Goal: Information Seeking & Learning: Check status

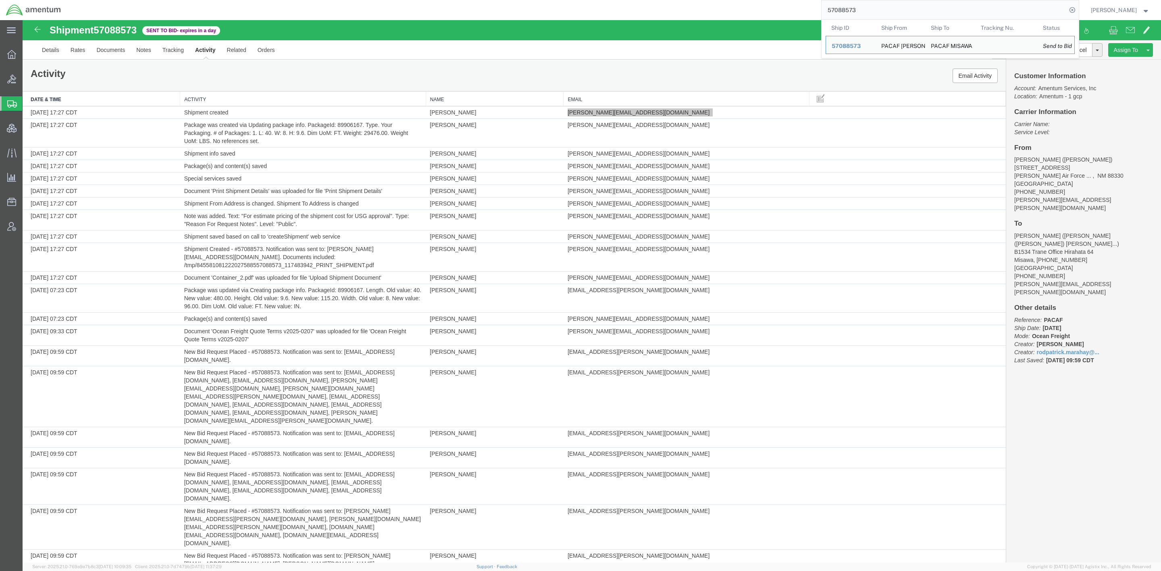
drag, startPoint x: 885, startPoint y: 14, endPoint x: 533, endPoint y: 15, distance: 352.0
click at [533, 15] on div "57088573 Ship ID Ship From Ship To Tracking Nu. Status Ship ID 57088573 Ship Fr…" at bounding box center [573, 10] width 1012 height 20
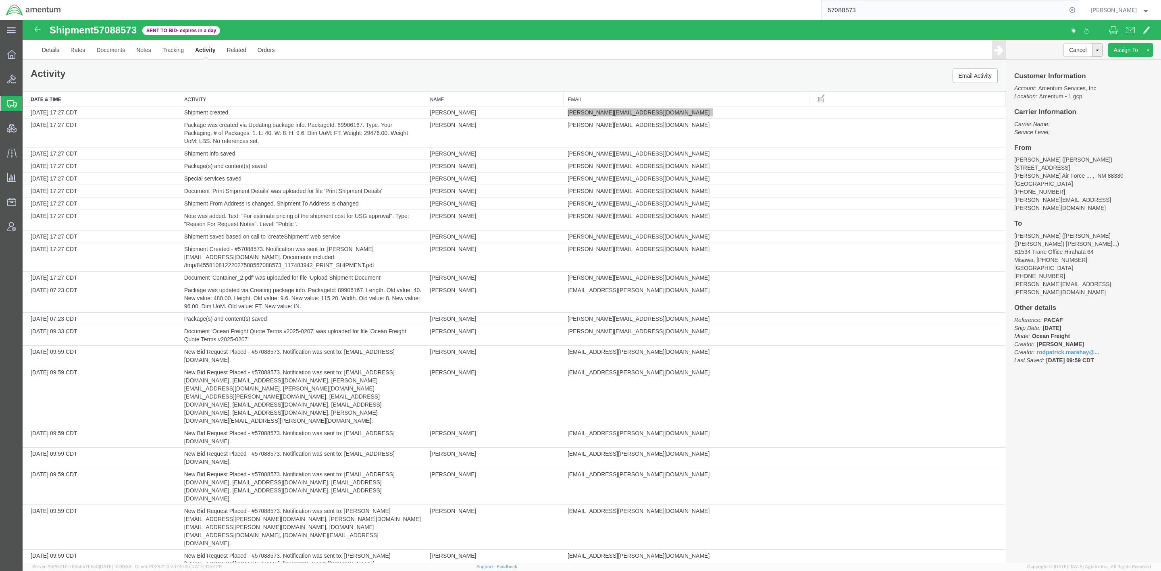
paste input "0348127420"
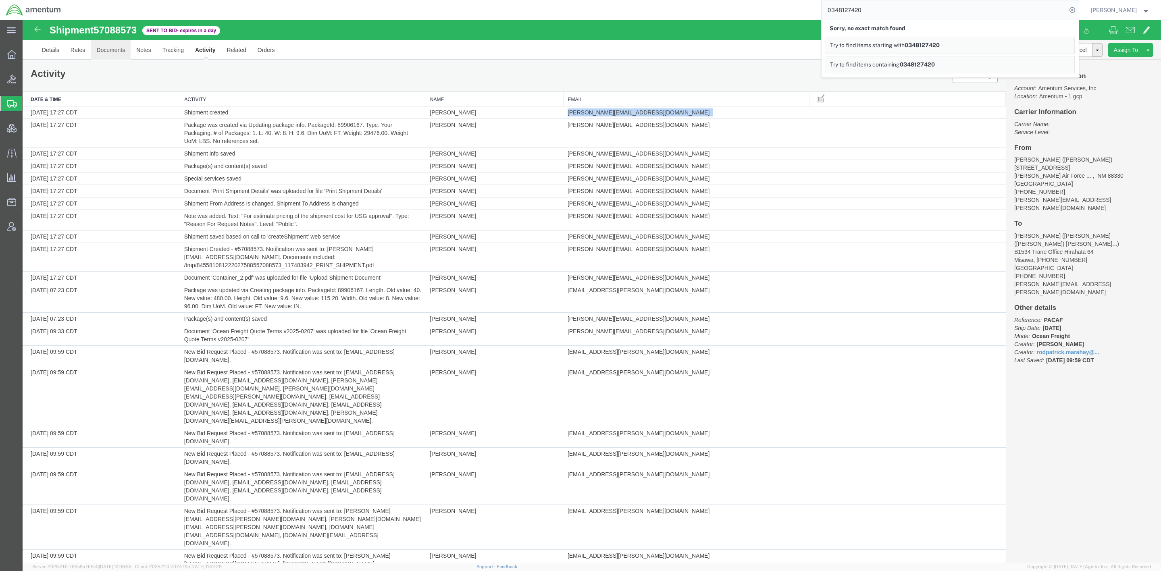
click at [123, 53] on link "Documents" at bounding box center [111, 49] width 40 height 19
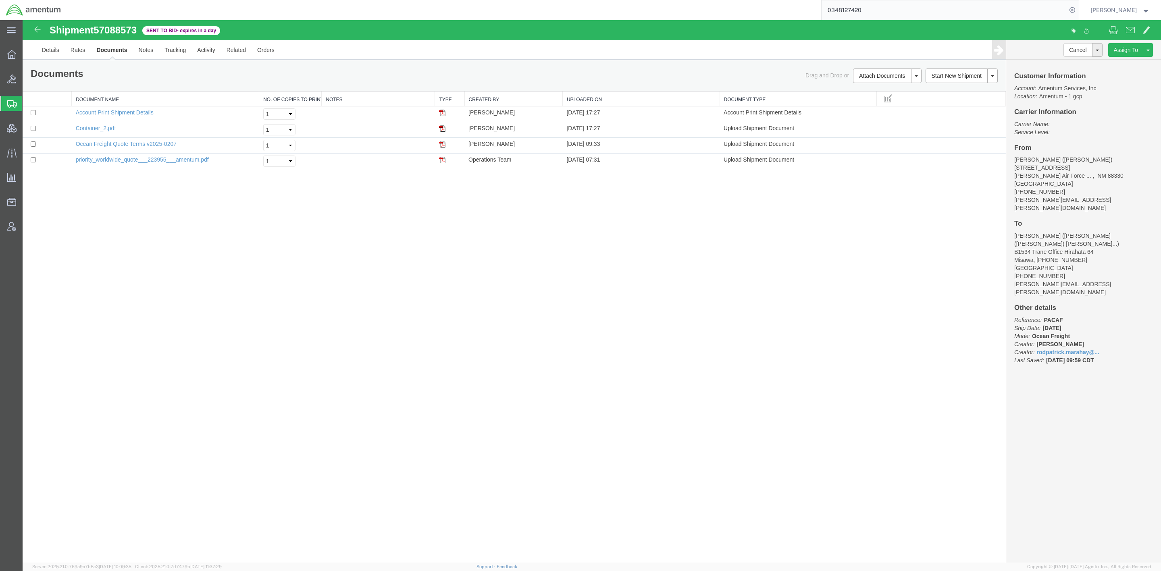
click at [870, 13] on input "0348127420" at bounding box center [944, 9] width 245 height 19
drag, startPoint x: 720, startPoint y: 9, endPoint x: 534, endPoint y: -10, distance: 187.2
click at [534, 0] on html "main_menu Created with Sketch. Collapse Menu Overview Bids Shipments Shipment M…" at bounding box center [580, 285] width 1161 height 571
paste input "DLAC020875"
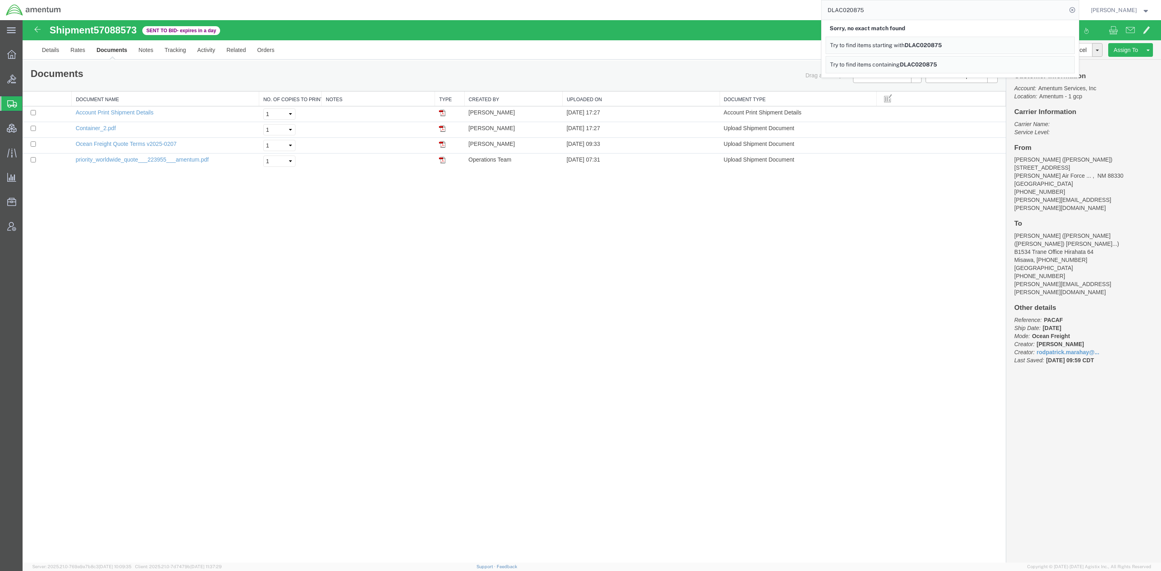
click at [917, 60] on link "Try to find items containing DLAC020875" at bounding box center [950, 64] width 249 height 17
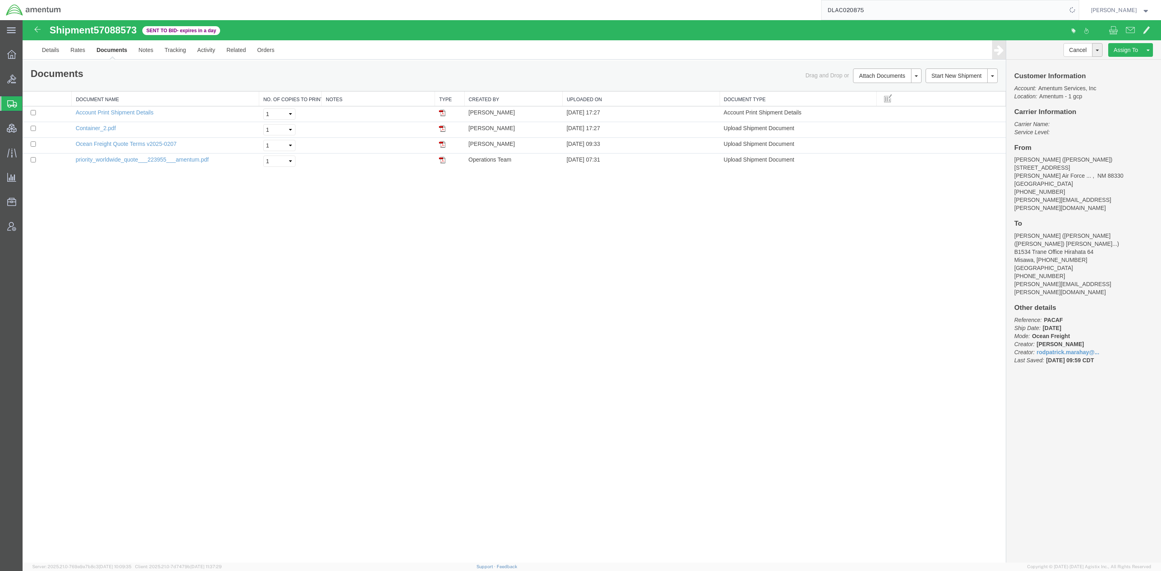
drag, startPoint x: 892, startPoint y: 6, endPoint x: 752, endPoint y: 5, distance: 139.9
click at [752, 5] on div "DLAC020875" at bounding box center [573, 10] width 1012 height 20
paste input "CL-363285"
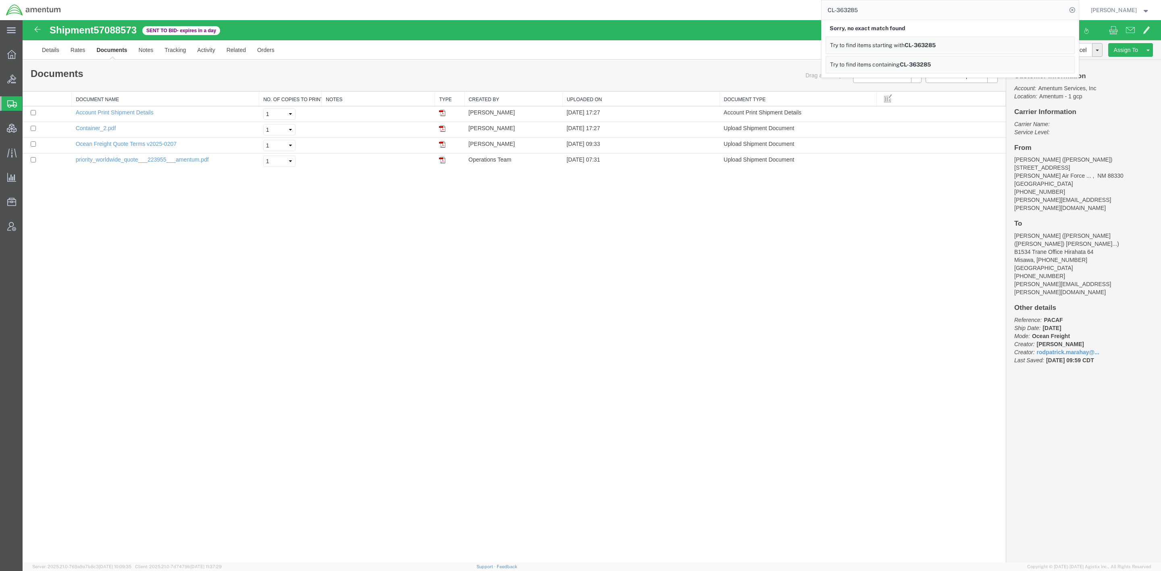
click at [889, 68] on span "Try to find items containing" at bounding box center [865, 64] width 70 height 6
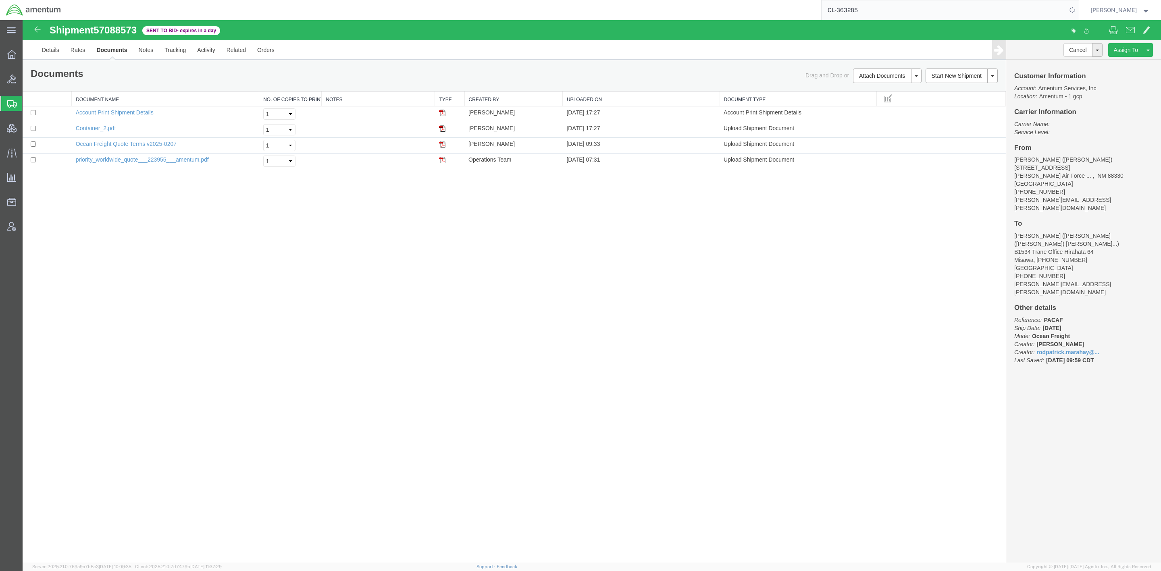
click at [29, 102] on span "Shipments" at bounding box center [25, 104] width 6 height 16
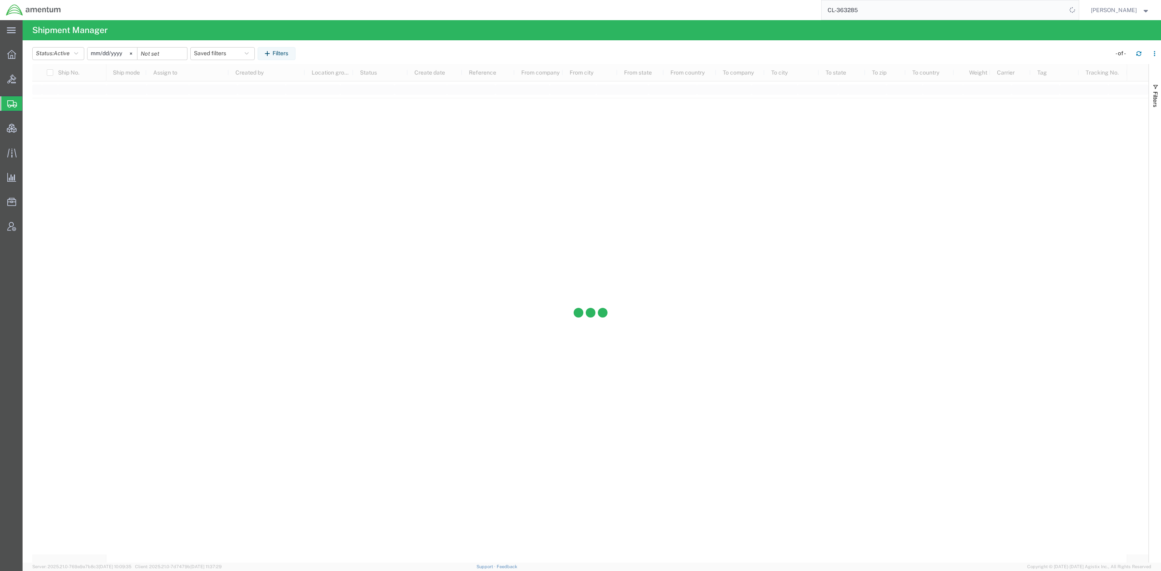
drag, startPoint x: 873, startPoint y: 12, endPoint x: 686, endPoint y: -2, distance: 187.7
click at [686, 0] on html "main_menu Created with Sketch. Collapse Menu Overview Bids Shipments Shipment M…" at bounding box center [580, 285] width 1161 height 571
paste input "DLAC02087"
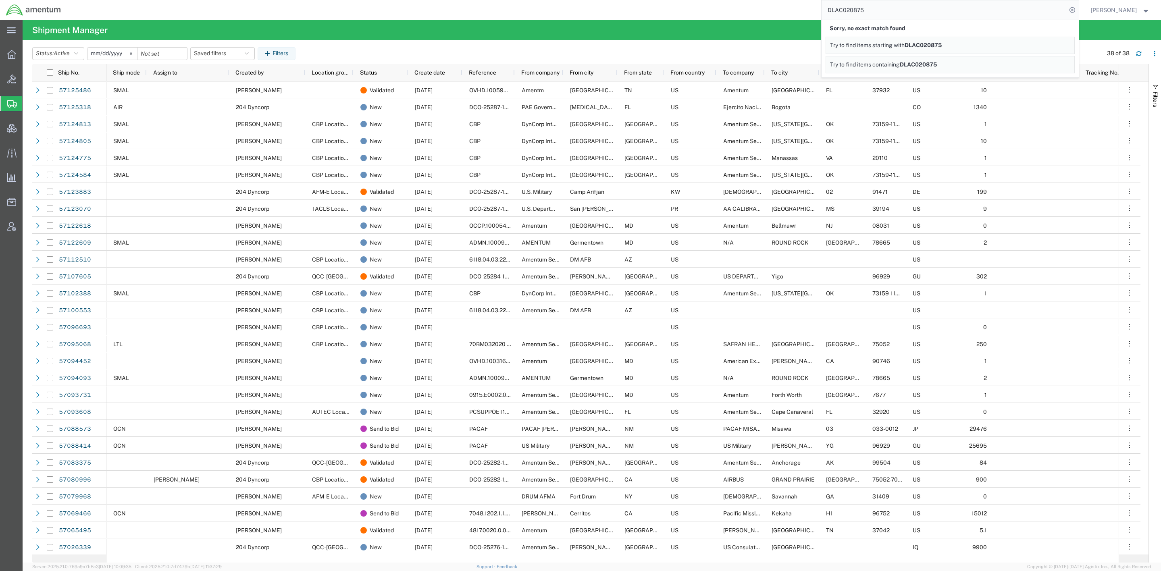
drag, startPoint x: 879, startPoint y: 17, endPoint x: 475, endPoint y: -24, distance: 406.1
click at [475, 0] on html "main_menu Created with Sketch. Collapse Menu Overview Bids Shipments Shipment M…" at bounding box center [580, 285] width 1161 height 571
type input "212-285912"
drag, startPoint x: 875, startPoint y: 15, endPoint x: 781, endPoint y: 5, distance: 93.6
click at [781, 5] on div "212-285912 Sorry, no exact match found Try to find items starting with 212-2859…" at bounding box center [573, 10] width 1012 height 20
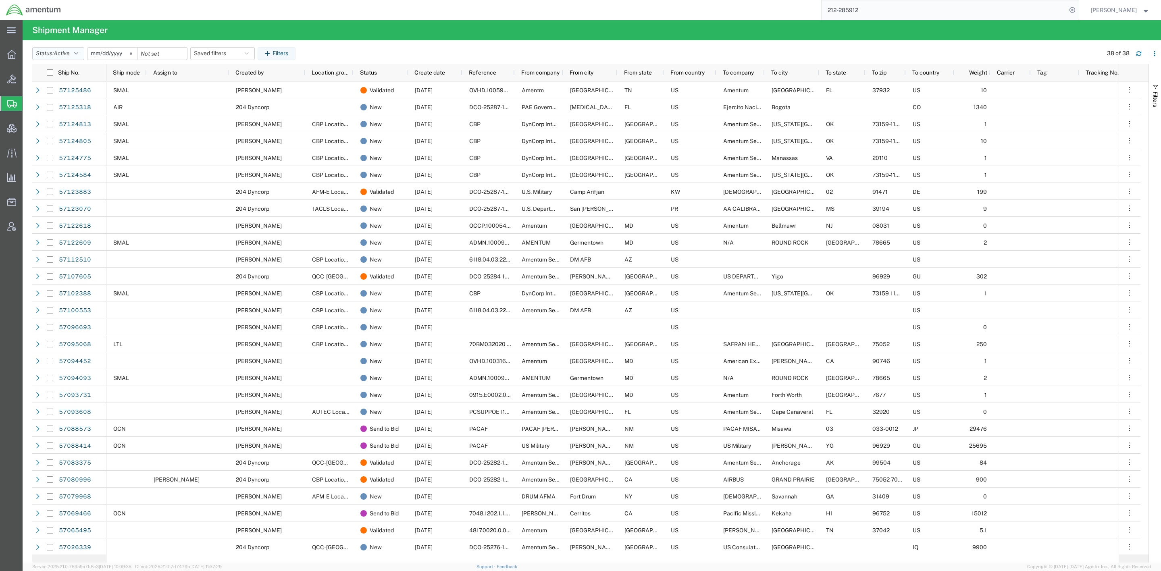
click at [77, 51] on icon "button" at bounding box center [76, 54] width 4 height 6
click at [61, 95] on span "All" at bounding box center [80, 96] width 94 height 12
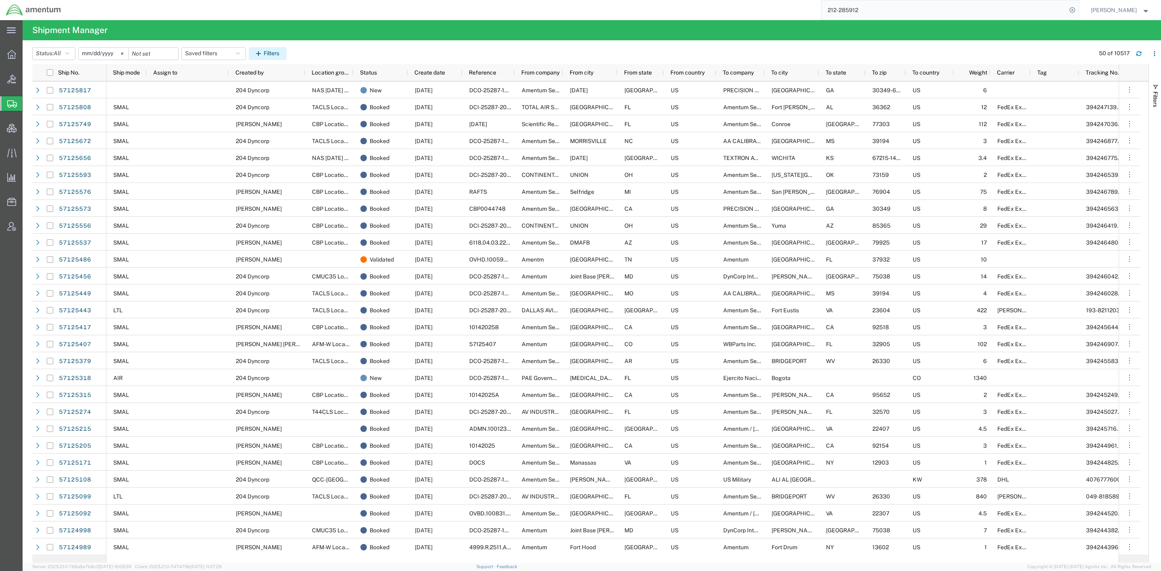
click at [273, 49] on button "Filters" at bounding box center [268, 53] width 38 height 13
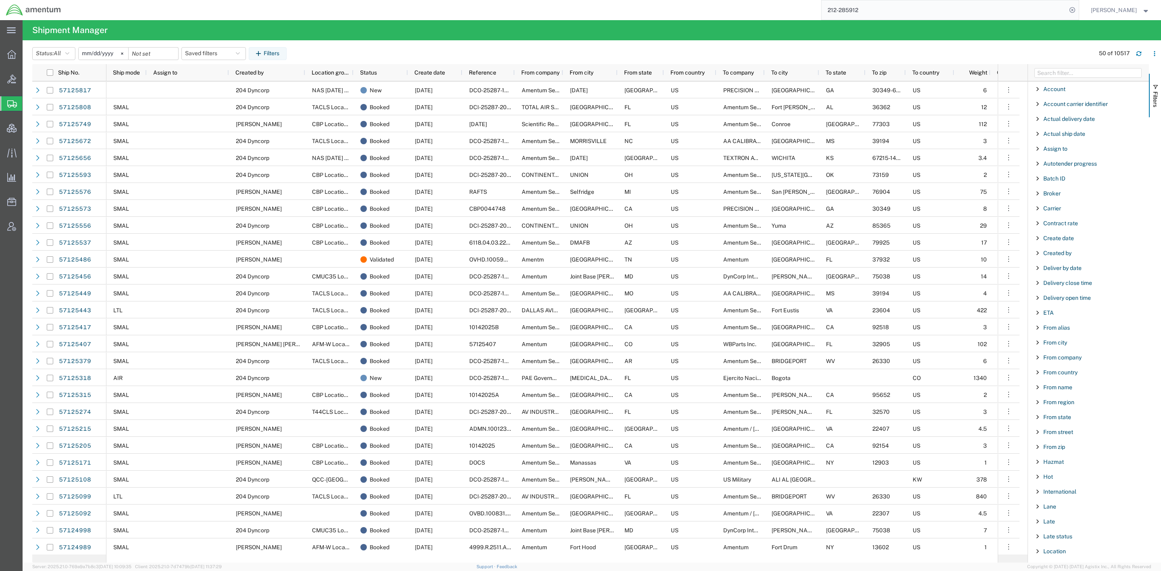
click at [1040, 361] on span "Filter List 66 Filters" at bounding box center [1038, 357] width 6 height 6
click at [1056, 395] on input "Filter Value" at bounding box center [1092, 392] width 106 height 10
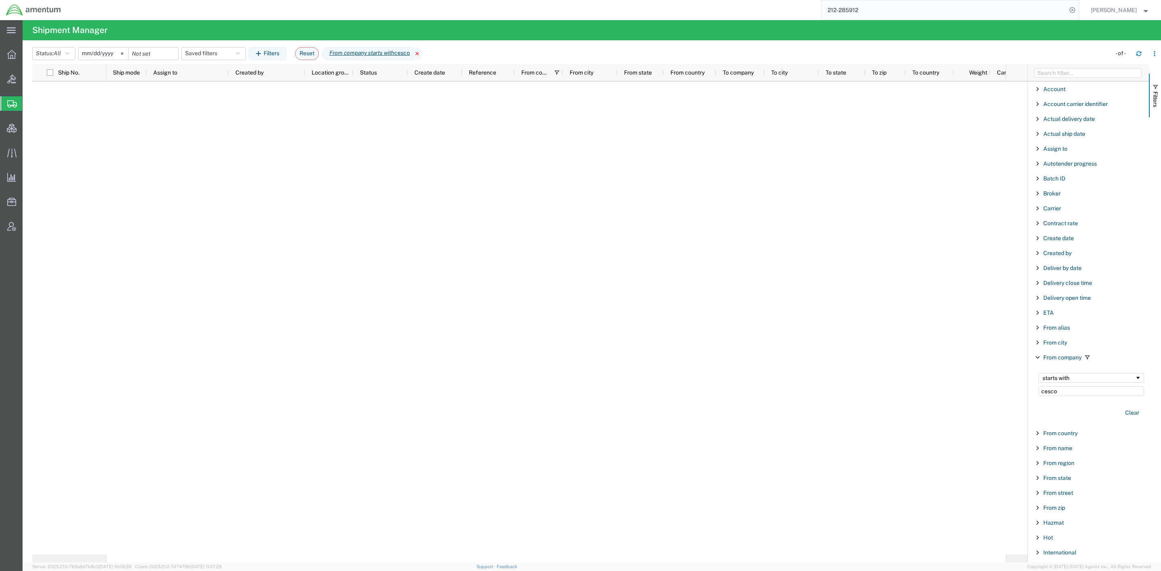
type input "cesco"
click at [423, 54] on icon at bounding box center [418, 53] width 10 height 13
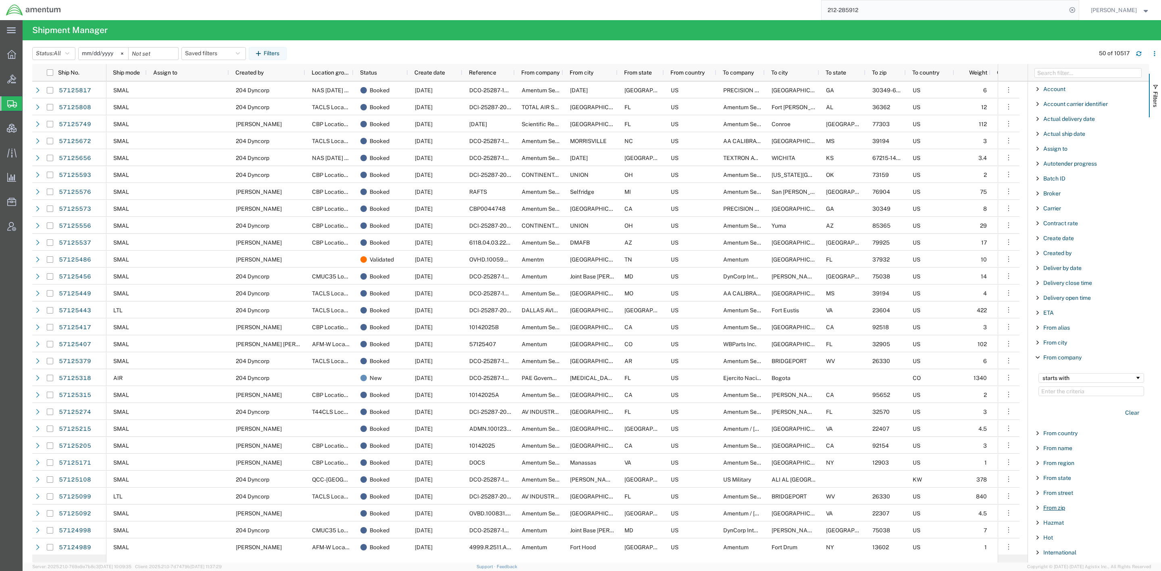
click at [1058, 511] on span "From zip" at bounding box center [1055, 508] width 22 height 6
click at [1067, 547] on input "Filter Value" at bounding box center [1092, 542] width 106 height 10
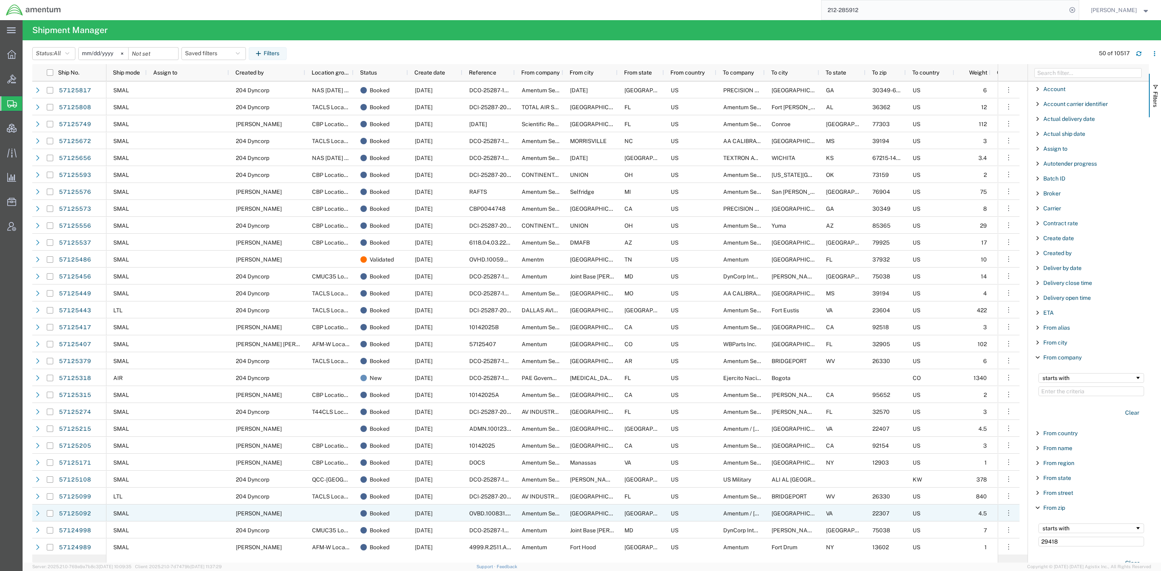
type input "29418"
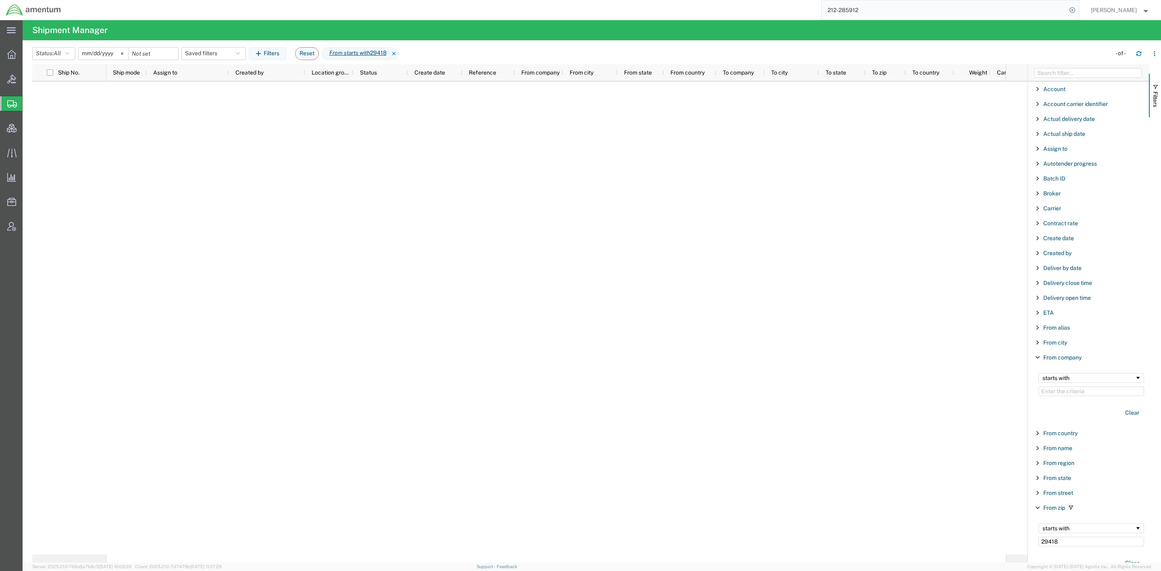
click at [1037, 361] on span "Filter List 66 Filters" at bounding box center [1038, 357] width 6 height 6
click at [127, 55] on svg-icon at bounding box center [122, 54] width 12 height 12
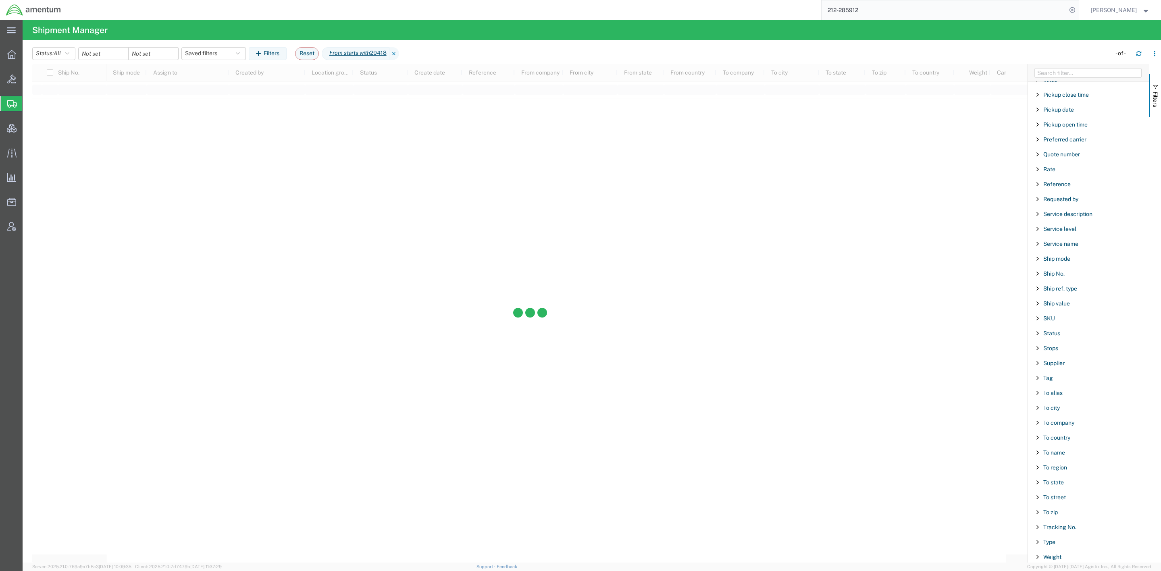
scroll to position [564, 0]
click at [1053, 514] on span "To zip" at bounding box center [1051, 511] width 15 height 6
click at [1052, 550] on input "Filter Value" at bounding box center [1092, 545] width 106 height 10
type input "28533"
click at [73, 60] on button "Status: All" at bounding box center [53, 53] width 43 height 13
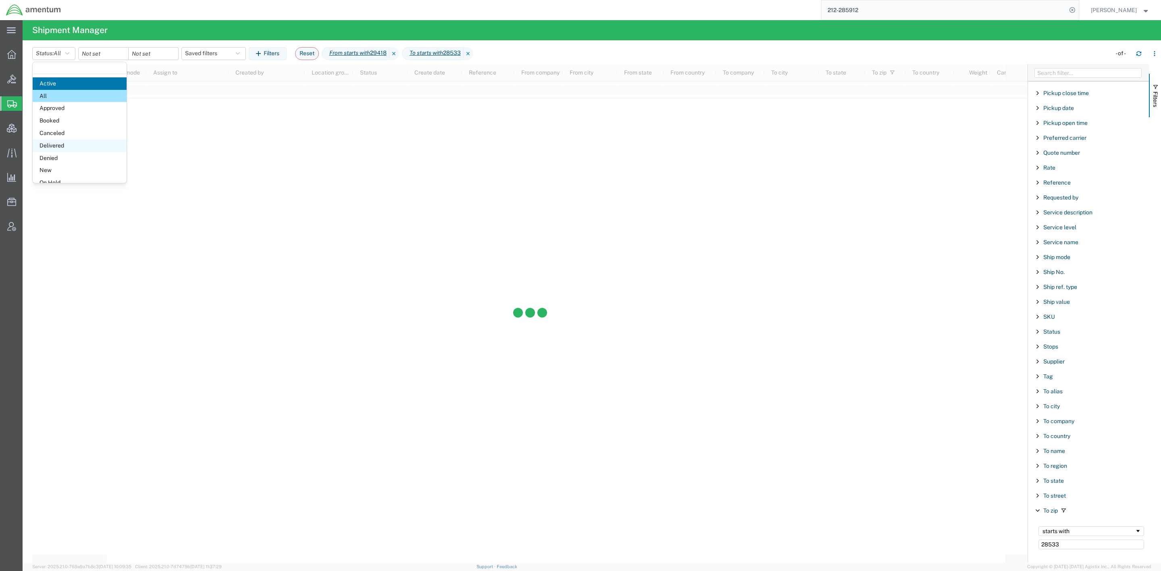
click at [60, 146] on span "Delivered" at bounding box center [80, 146] width 94 height 12
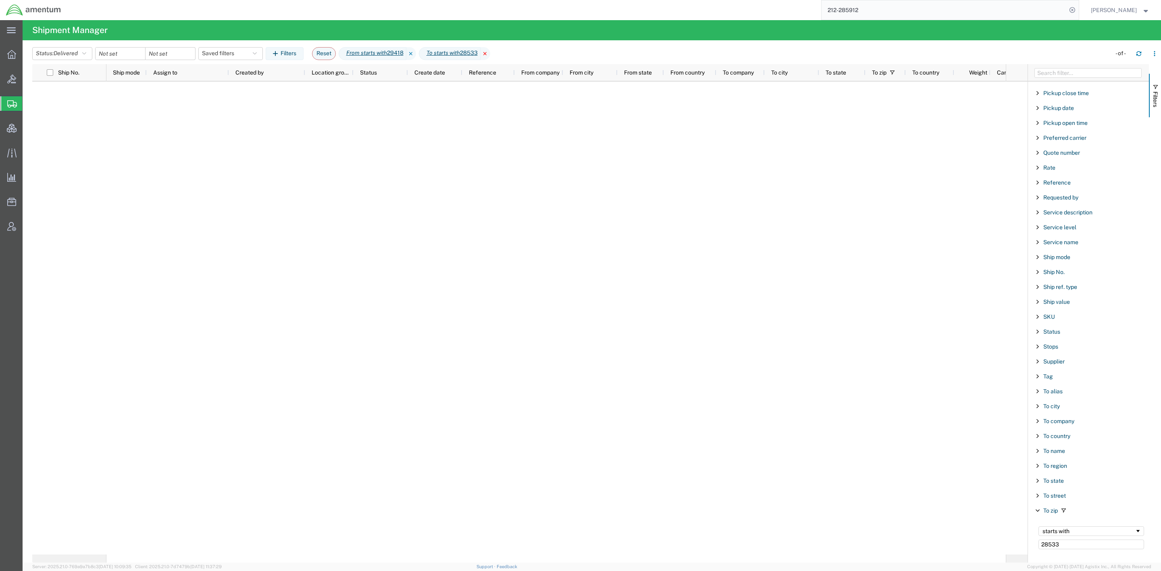
click at [490, 52] on icon at bounding box center [486, 53] width 10 height 13
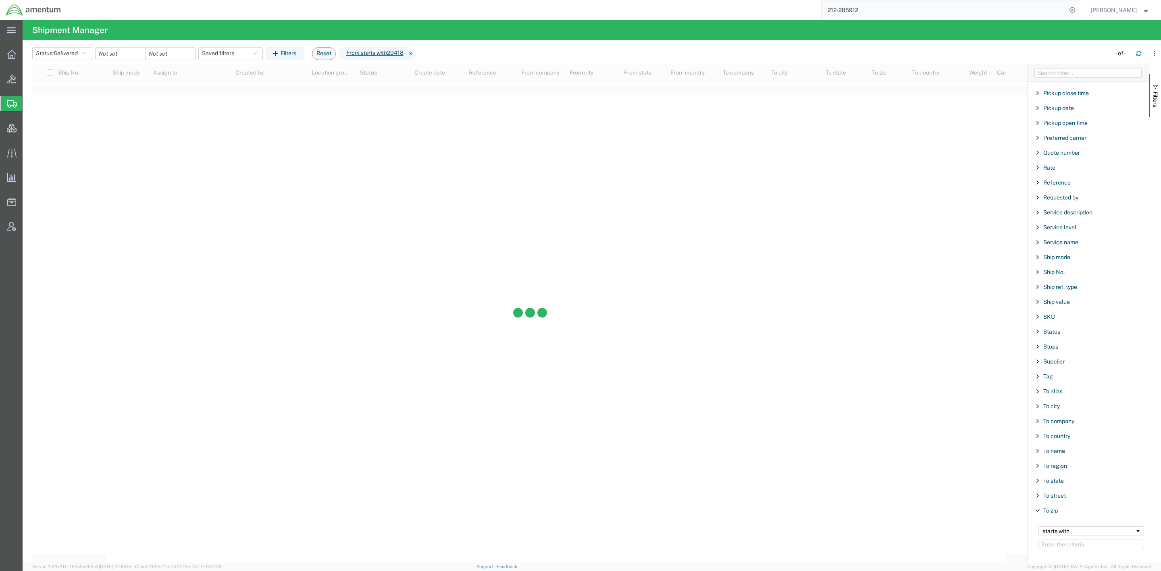
click at [416, 55] on icon at bounding box center [411, 53] width 10 height 13
click at [1069, 12] on icon at bounding box center [1072, 9] width 11 height 11
click at [1071, 15] on icon at bounding box center [1072, 9] width 11 height 11
paste input "DLAC020875"
type input "DLAC020875"
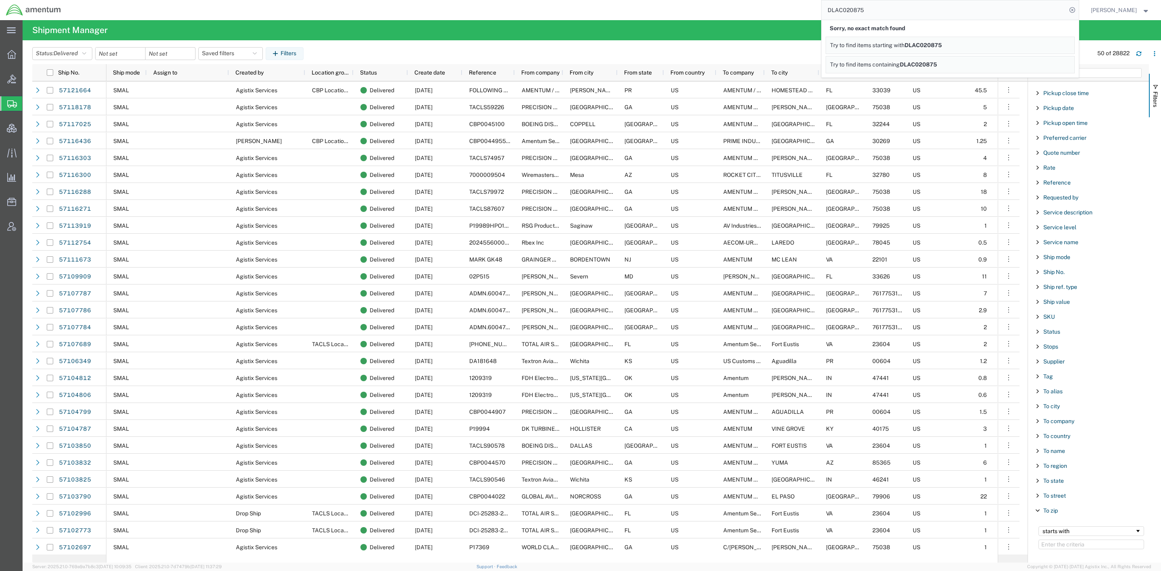
click at [888, 67] on span "Try to find items containing" at bounding box center [865, 64] width 70 height 6
click at [28, 228] on span "Account Admin" at bounding box center [25, 227] width 6 height 16
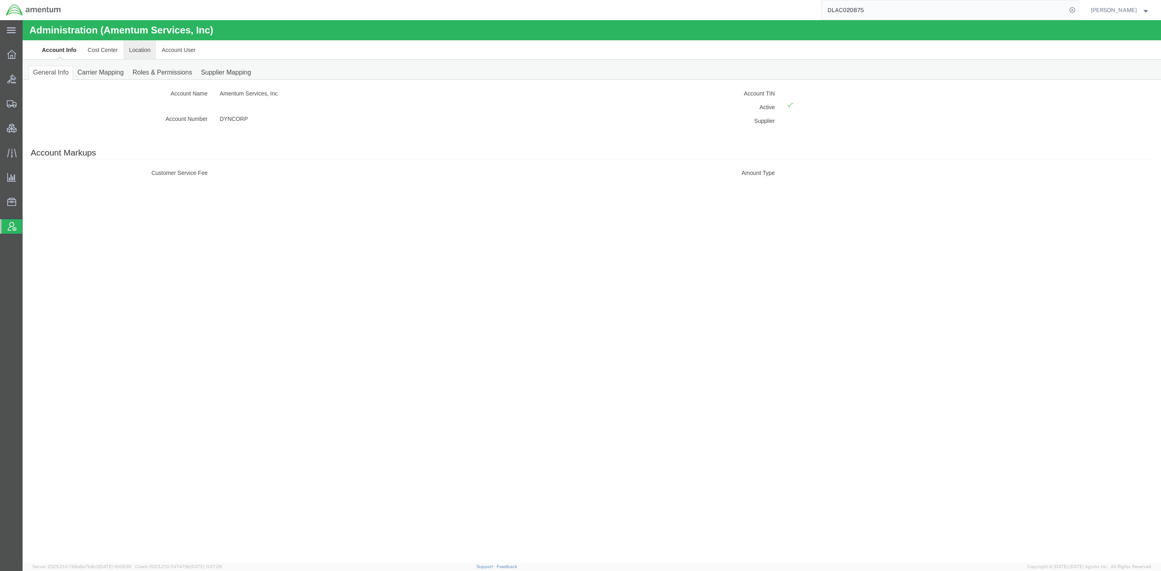
click at [149, 52] on link "Location" at bounding box center [139, 49] width 33 height 19
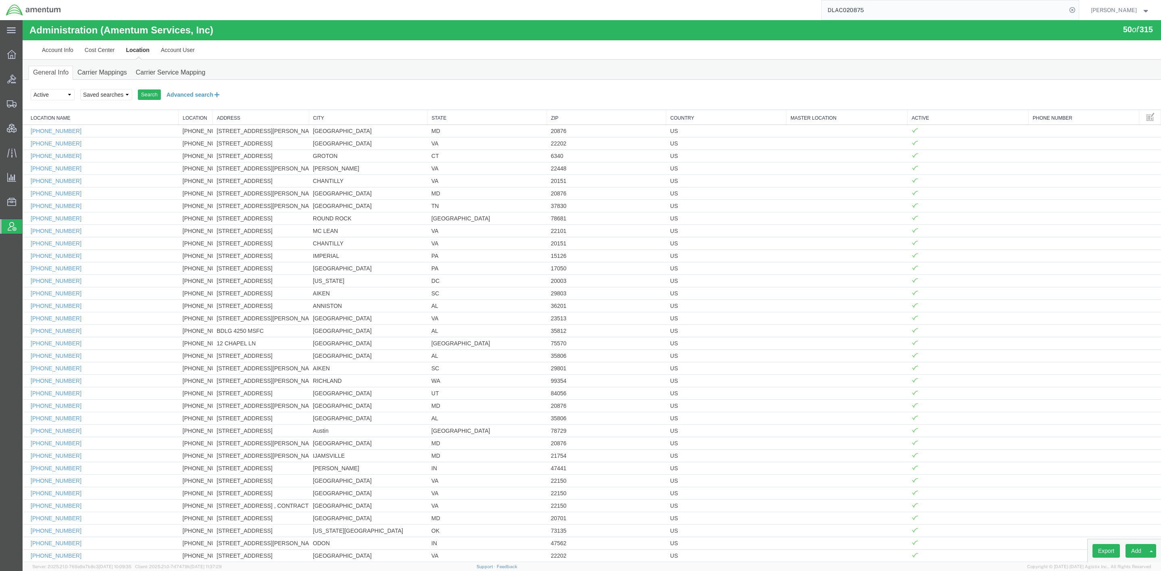
click at [199, 97] on button "Advanced search" at bounding box center [194, 95] width 66 height 14
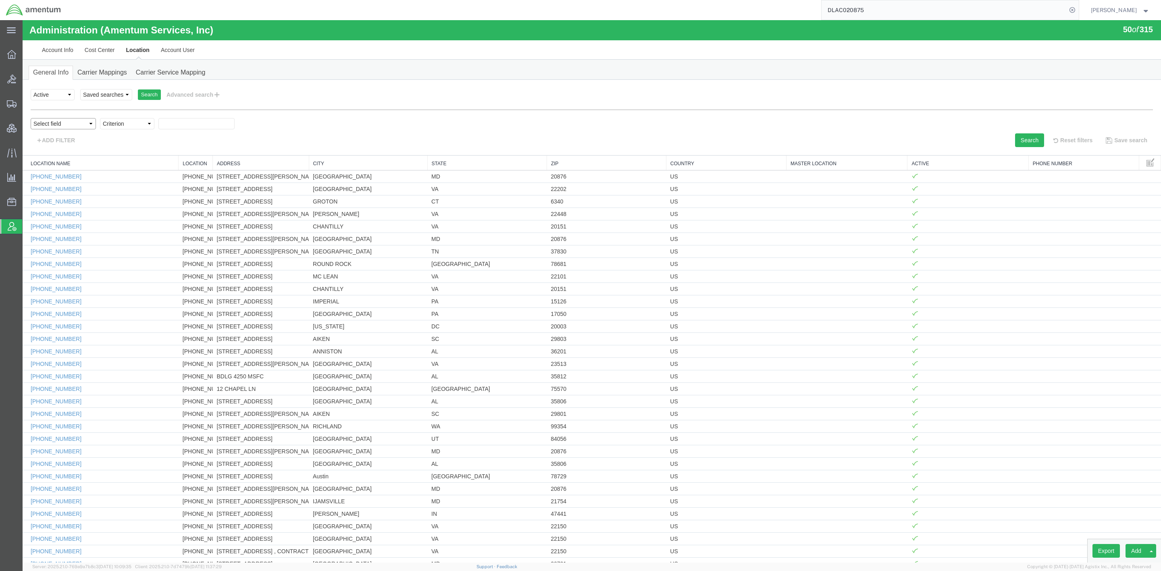
click at [81, 127] on select "Select field Address [GEOGRAPHIC_DATA] Location Name Location Num Master Locati…" at bounding box center [63, 123] width 65 height 11
select select "country"
click at [31, 118] on select "Select field Address [GEOGRAPHIC_DATA] Location Name Location Num Master Locati…" at bounding box center [63, 123] width 65 height 11
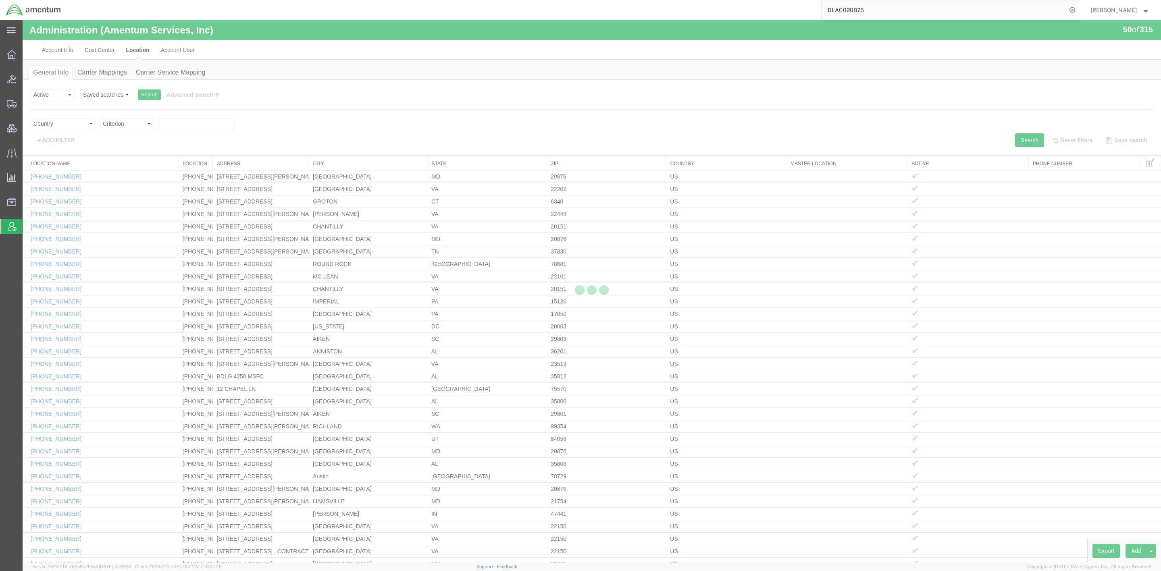
select select
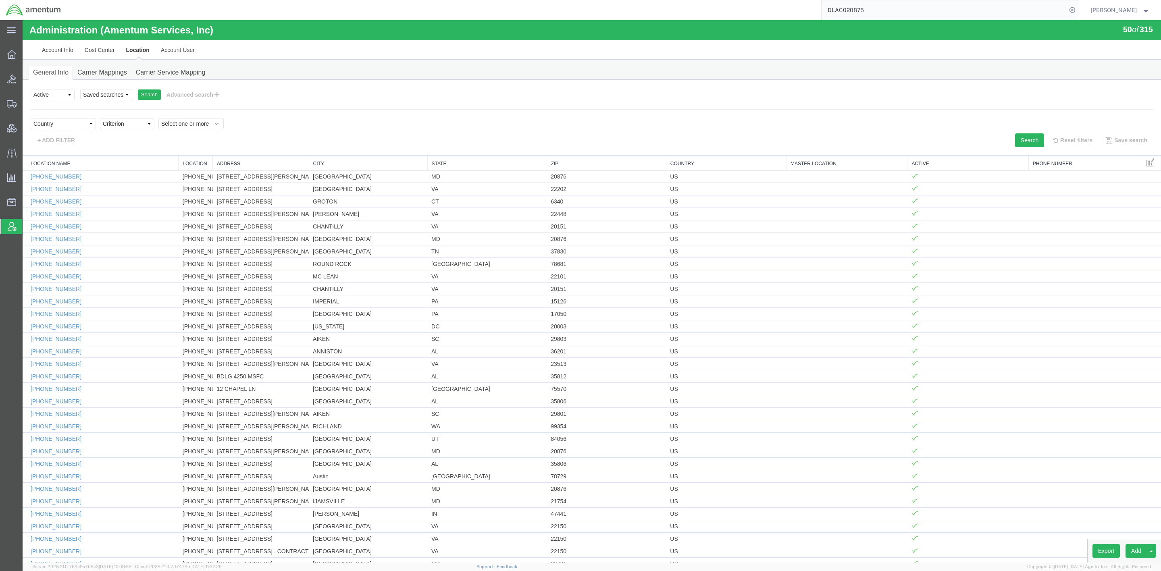
click at [142, 123] on select "Criterion in not in" at bounding box center [127, 123] width 54 height 11
select select "in"
click at [100, 118] on select "Criterion in not in" at bounding box center [127, 123] width 54 height 11
click at [184, 125] on span "Select one or more" at bounding box center [191, 124] width 60 height 8
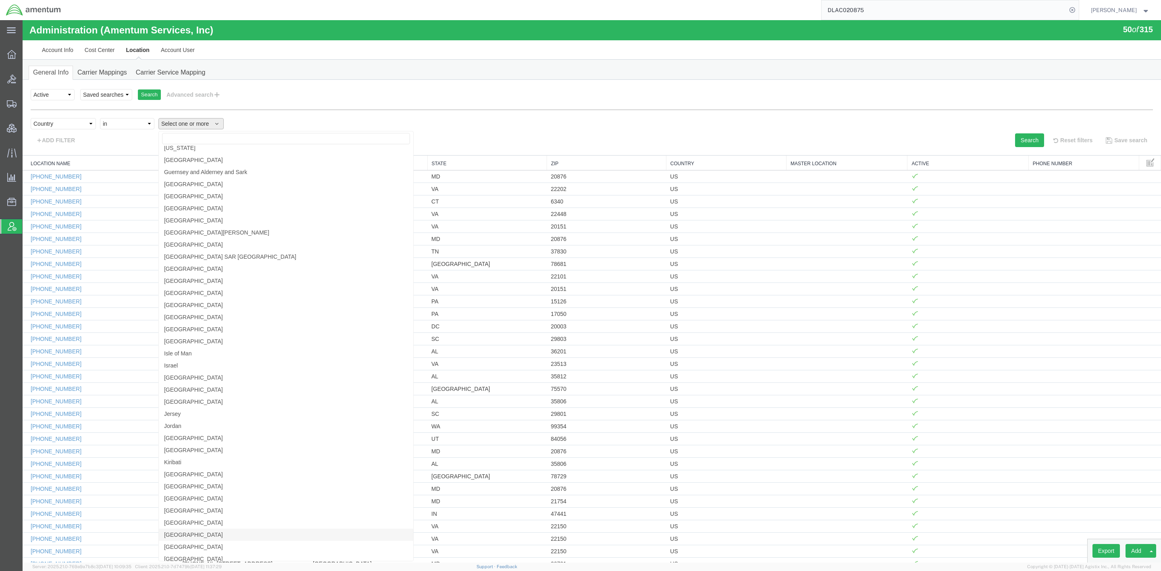
scroll to position [1210, 0]
click at [177, 406] on span "[GEOGRAPHIC_DATA]" at bounding box center [193, 405] width 59 height 7
select select "KW"
click at [477, 114] on div "Select field Address [GEOGRAPHIC_DATA] Location Name Location Num Master Locati…" at bounding box center [592, 128] width 1123 height 37
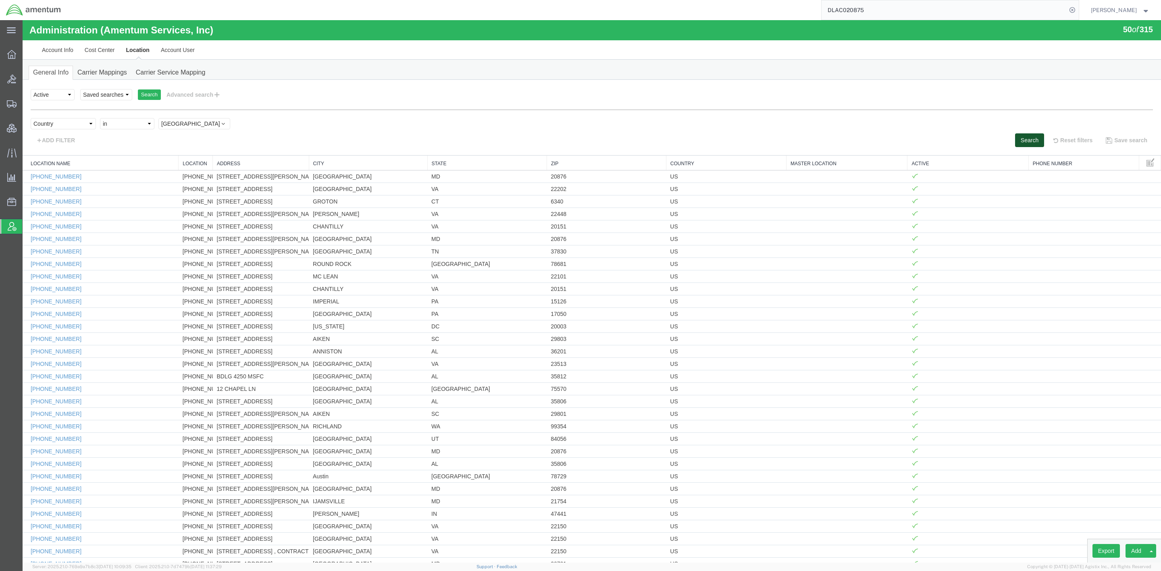
click at [1029, 140] on button "Search" at bounding box center [1029, 140] width 29 height 14
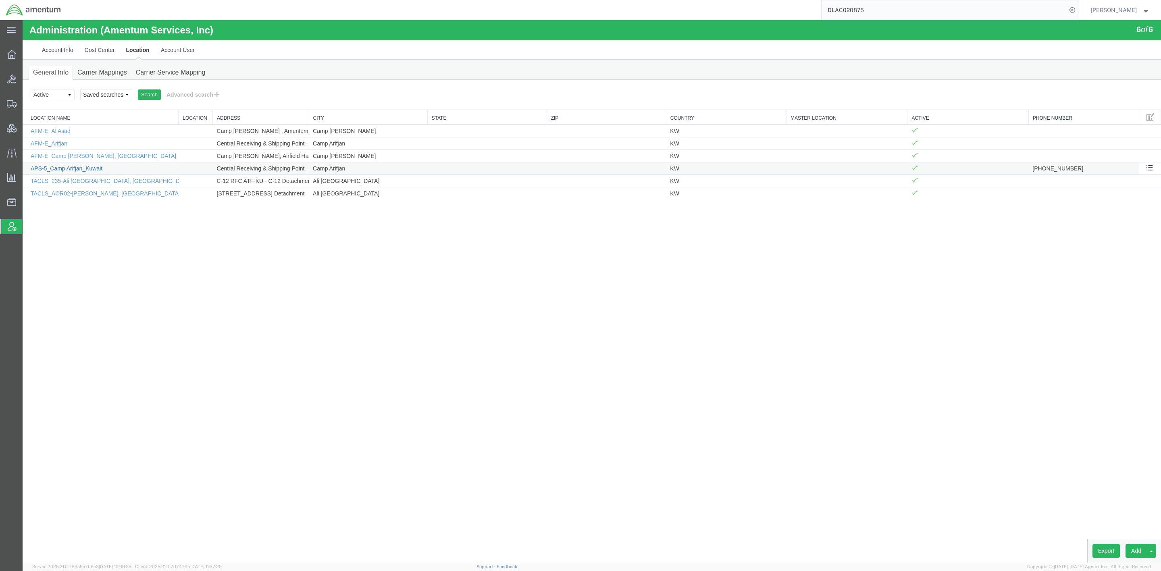
click at [60, 167] on link "APS-5_Camp Arifjan_Kuwait" at bounding box center [67, 168] width 72 height 6
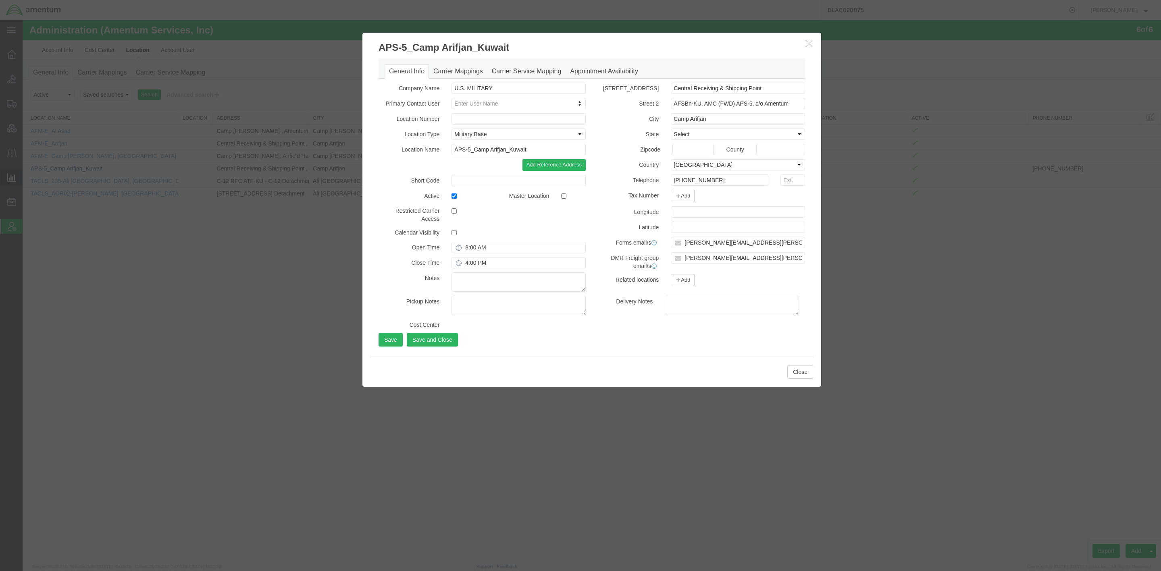
select select "DEPARTMENT"
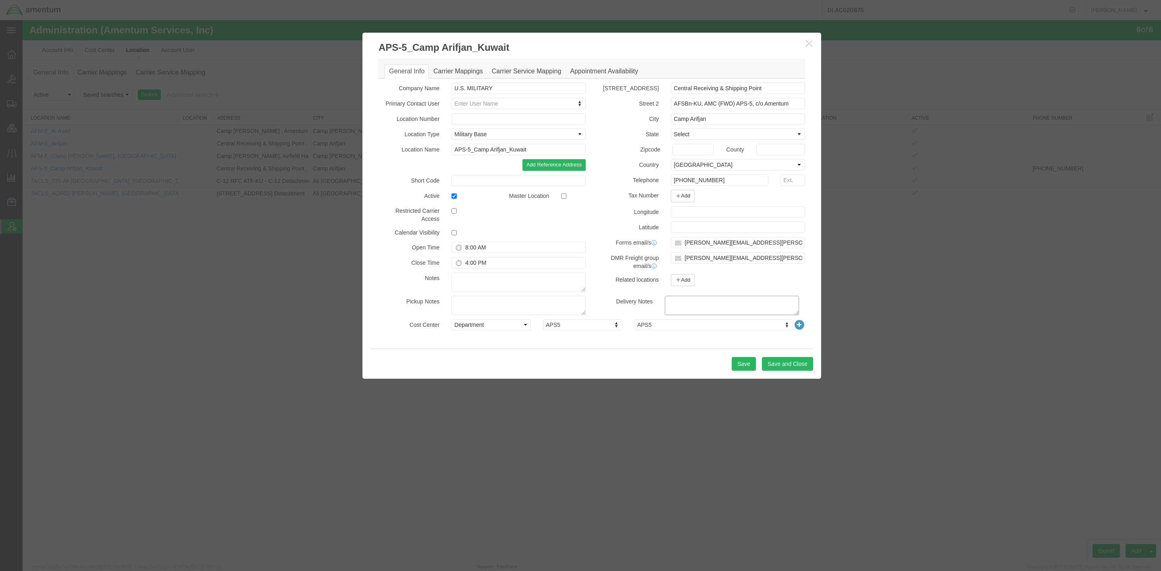
click at [770, 307] on textarea at bounding box center [732, 305] width 134 height 19
paste textarea "In support of U.S. Government contract # W52P1J12G0028."
type textarea "In support of U.S. Government contract # W52P1J12G0028."
click at [498, 277] on textarea at bounding box center [519, 282] width 134 height 19
paste textarea "In support of U.S. Government contract # W52P1J12G0028."
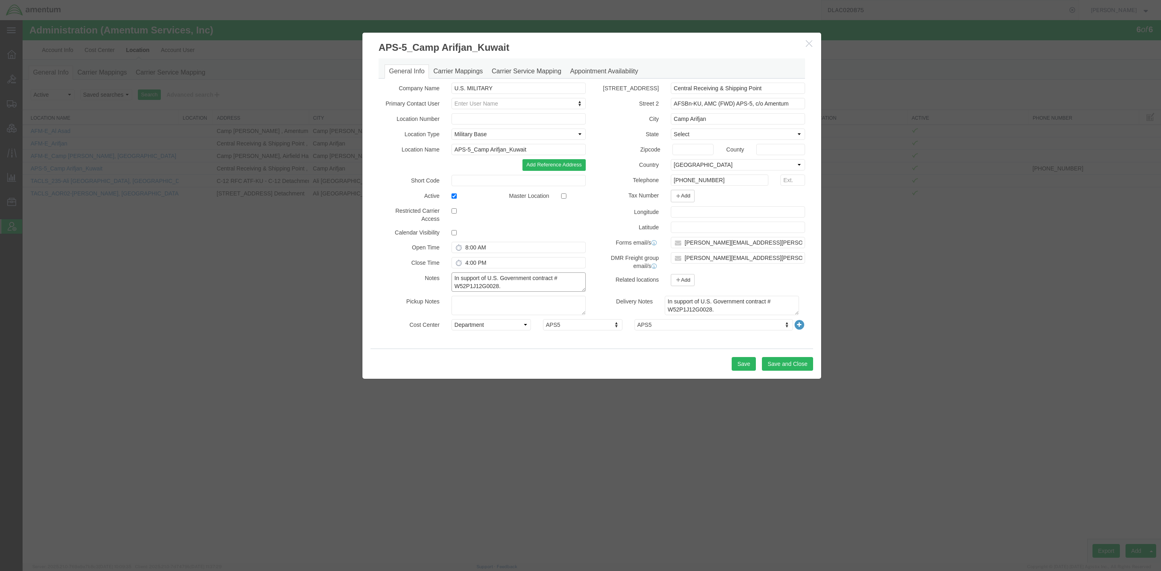
type textarea "In support of U.S. Government contract # W52P1J12G0028."
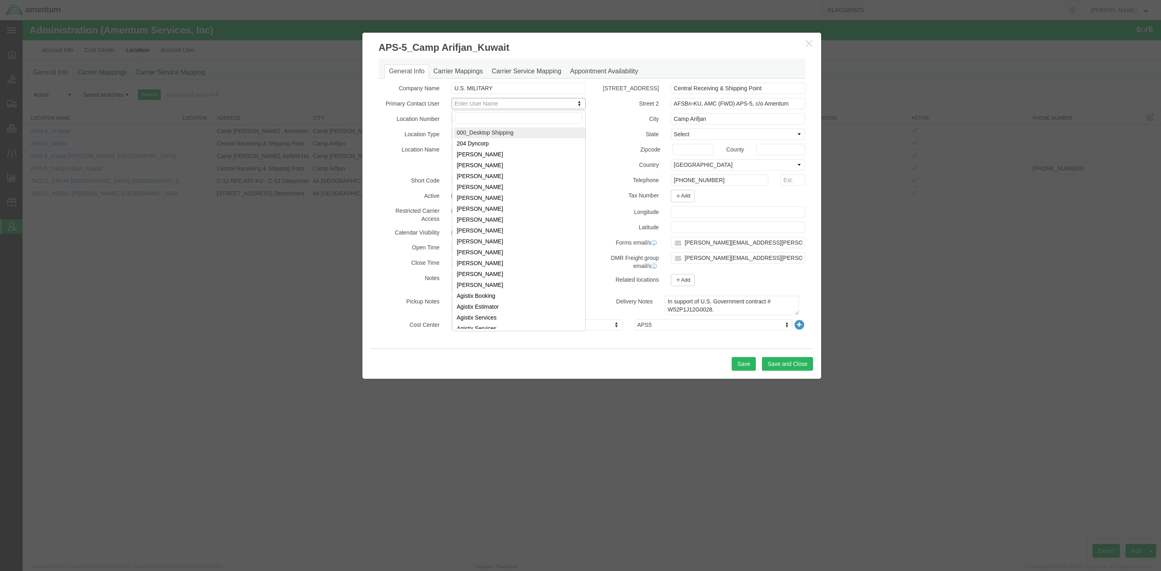
type input "[PERSON_NAME][EMAIL_ADDRESS][PERSON_NAME][DOMAIN_NAME]"
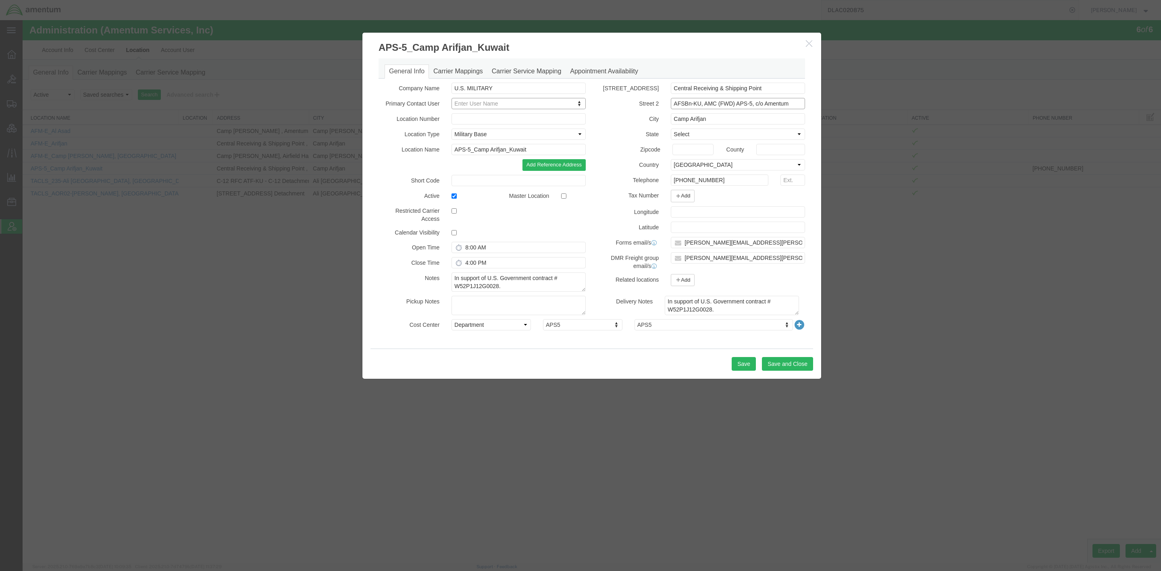
click at [798, 105] on input "AFSBn-KU, AMC (FWD) APS-5, c/o Amentum" at bounding box center [738, 103] width 134 height 11
paste input "[PERSON_NAME][EMAIL_ADDRESS][PERSON_NAME][DOMAIN_NAME]"
click at [714, 102] on input "AFSBn-KU, AMC (FWD) APS-5, c/o Amentum - [PERSON_NAME][EMAIL_ADDRESS][PERSON_NA…" at bounding box center [738, 103] width 134 height 11
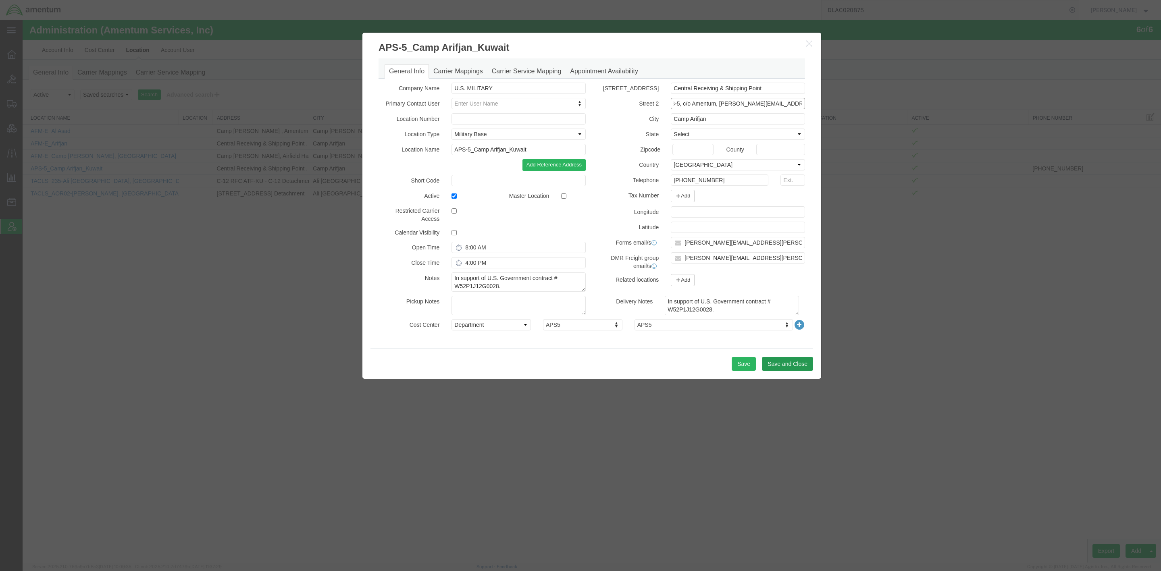
type input "AFSBn-KU, AMC (FWD) APS-5, c/o Amentum, [PERSON_NAME][EMAIL_ADDRESS][PERSON_NAM…"
click at [787, 363] on button "Save and Close" at bounding box center [787, 364] width 51 height 14
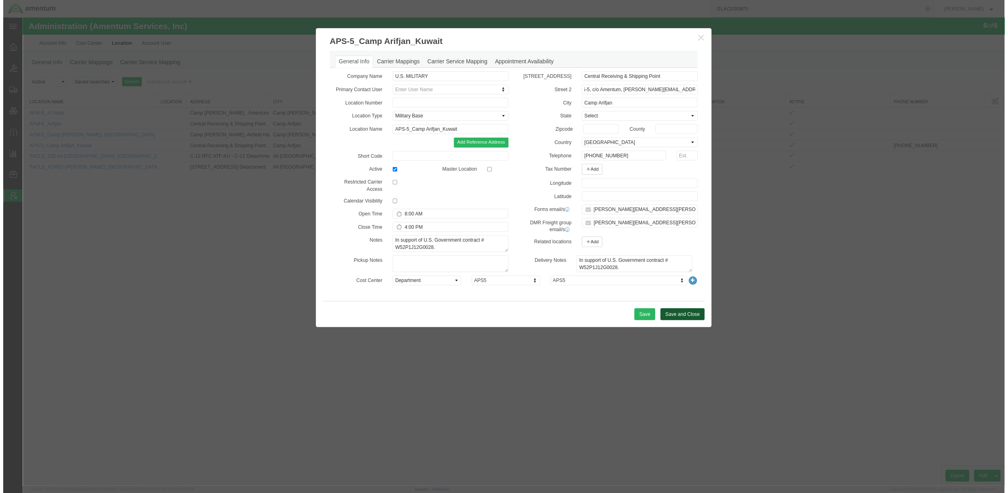
scroll to position [0, 0]
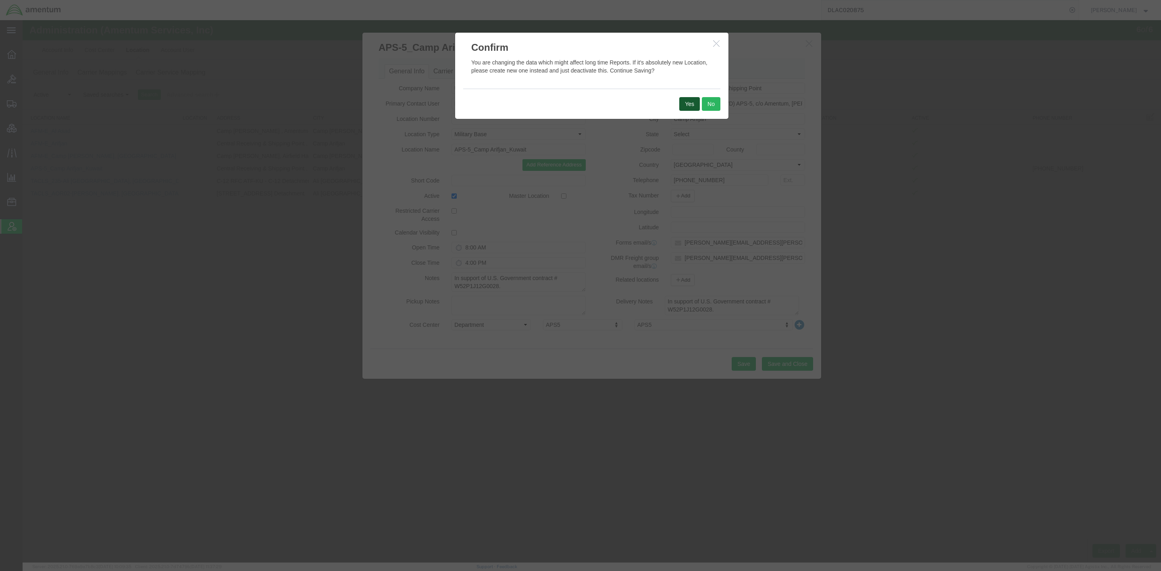
click at [688, 100] on button "Yes" at bounding box center [689, 104] width 21 height 14
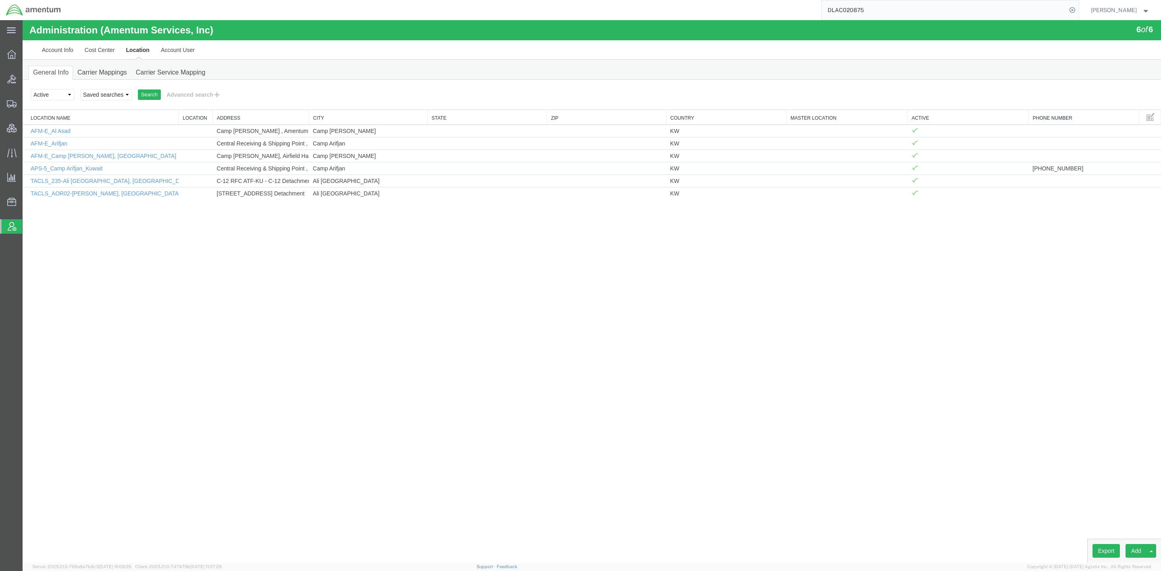
drag, startPoint x: 921, startPoint y: 19, endPoint x: 651, endPoint y: -8, distance: 271.2
click at [651, 0] on html "main_menu Created with Sketch. Collapse Menu Overview Bids Shipments Shipment M…" at bounding box center [580, 285] width 1161 height 571
paste input "39142960195"
type input "391429601955"
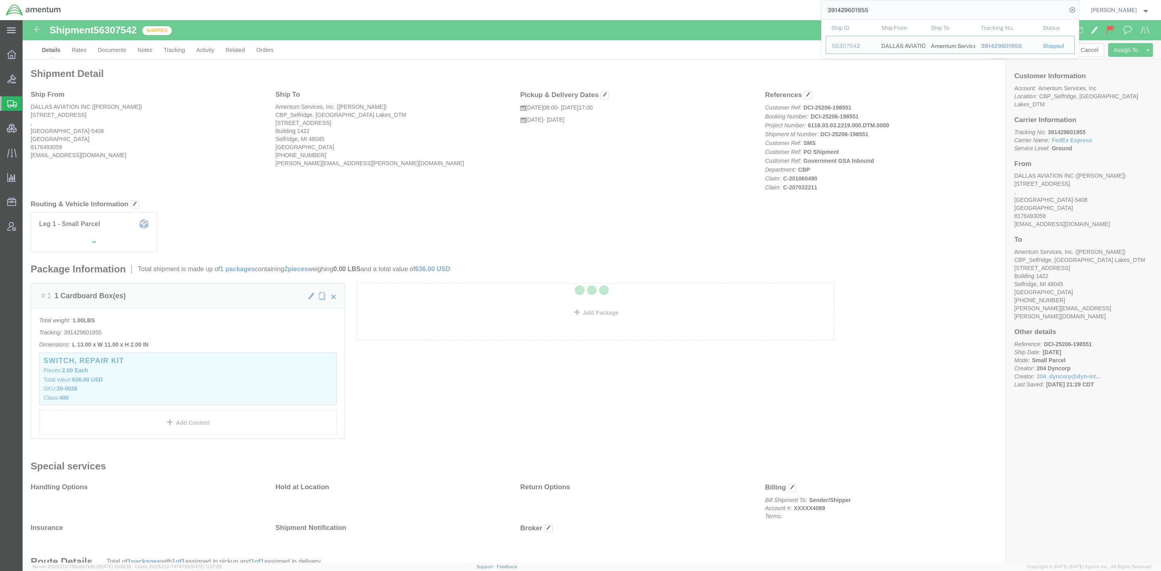
click at [119, 51] on div at bounding box center [592, 291] width 1139 height 543
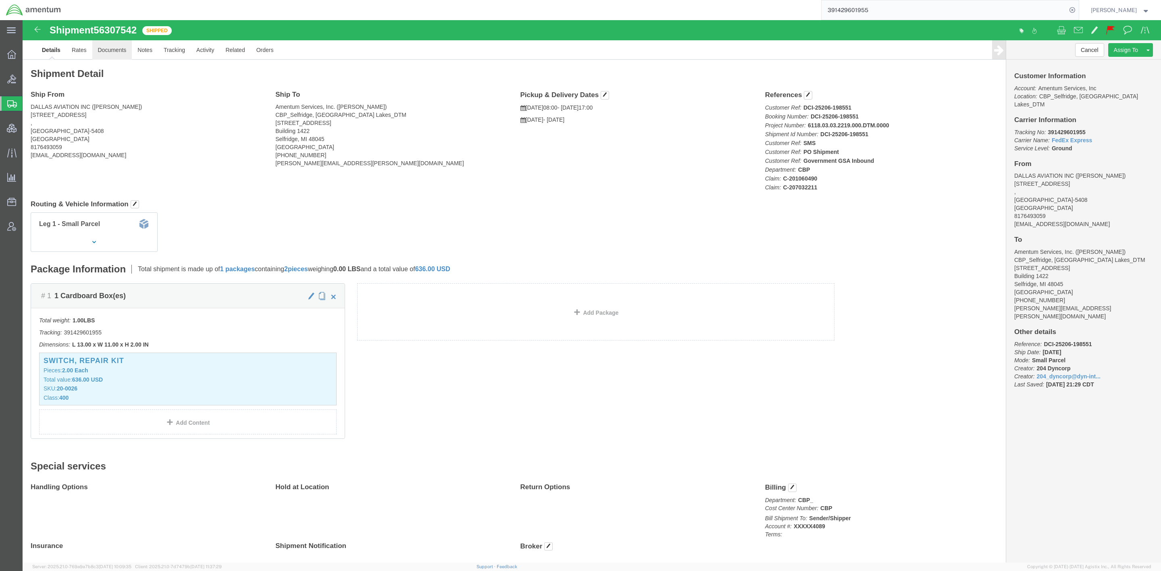
click link "Documents"
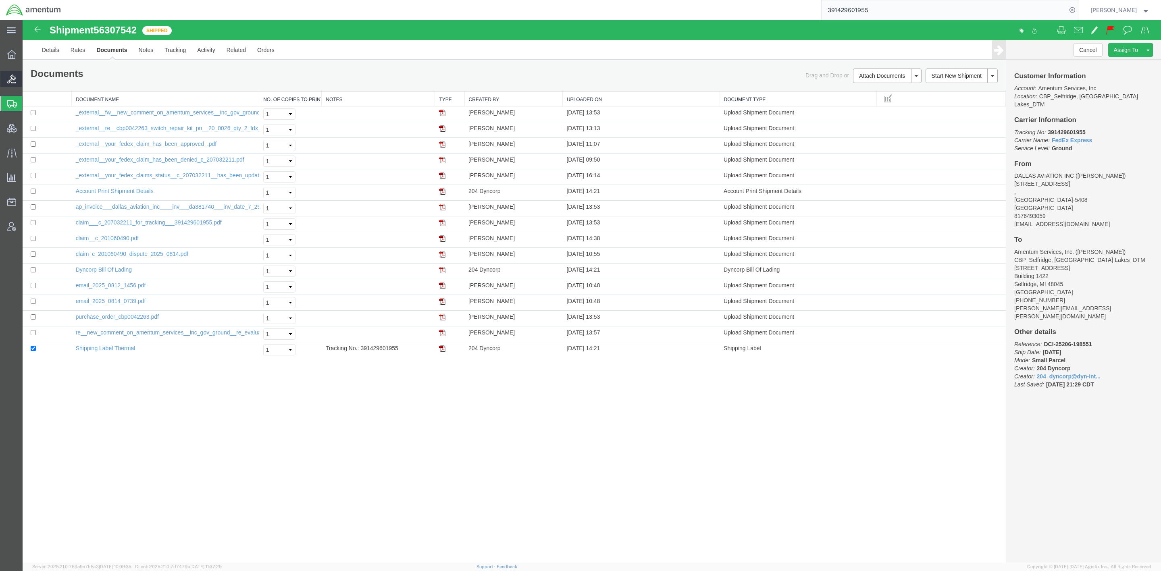
drag, startPoint x: 35, startPoint y: 81, endPoint x: 71, endPoint y: 86, distance: 35.9
click at [28, 81] on span "Bids" at bounding box center [25, 79] width 6 height 16
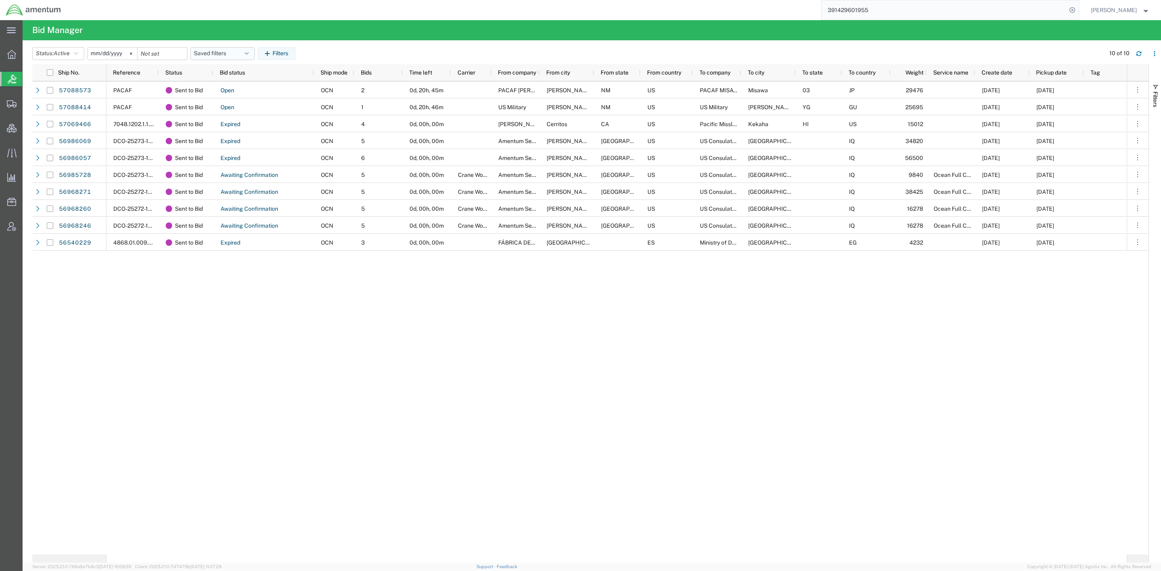
click at [230, 47] on button "Saved filters" at bounding box center [222, 53] width 65 height 13
drag, startPoint x: 60, startPoint y: 102, endPoint x: 23, endPoint y: 109, distance: 37.4
click at [28, 102] on span "Shipments" at bounding box center [25, 104] width 6 height 16
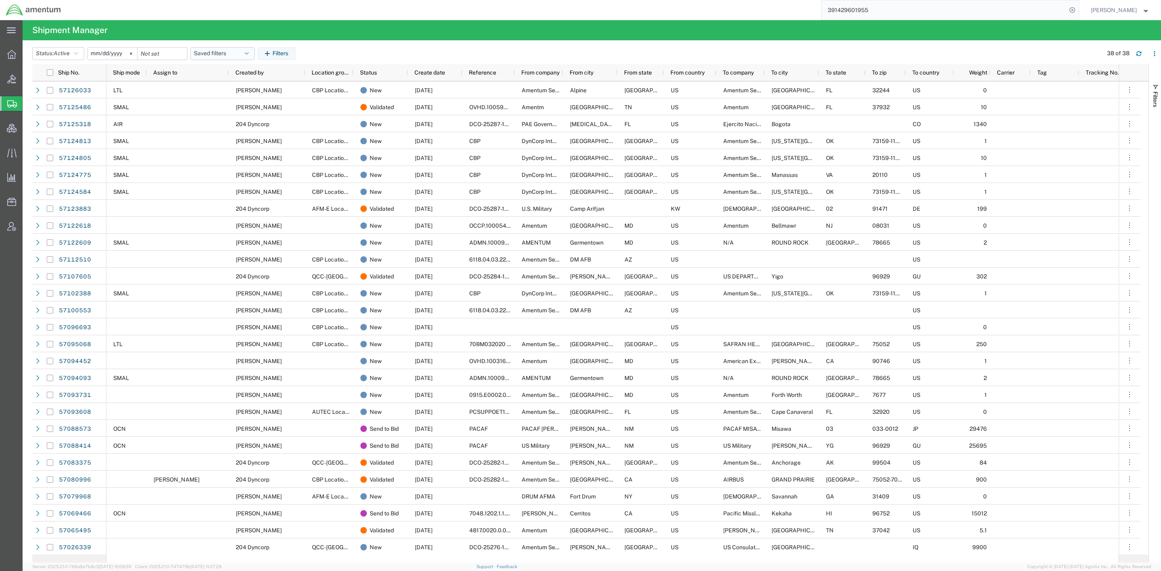
click at [237, 50] on button "Saved filters" at bounding box center [222, 53] width 65 height 13
click at [236, 103] on span "Active DCI shipments" at bounding box center [245, 103] width 106 height 15
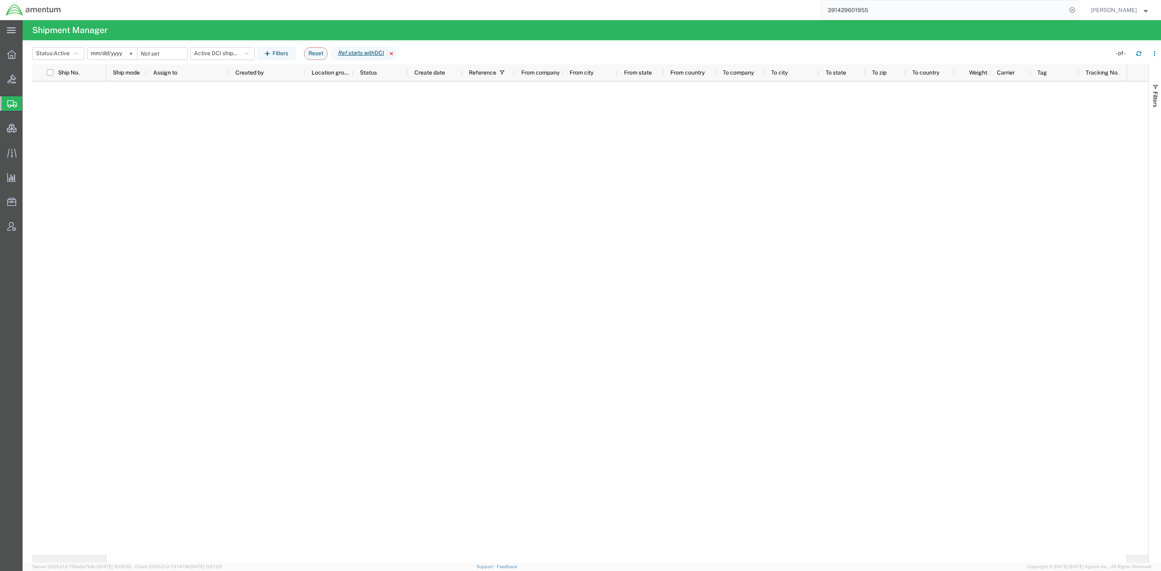
click at [397, 53] on icon at bounding box center [392, 53] width 10 height 13
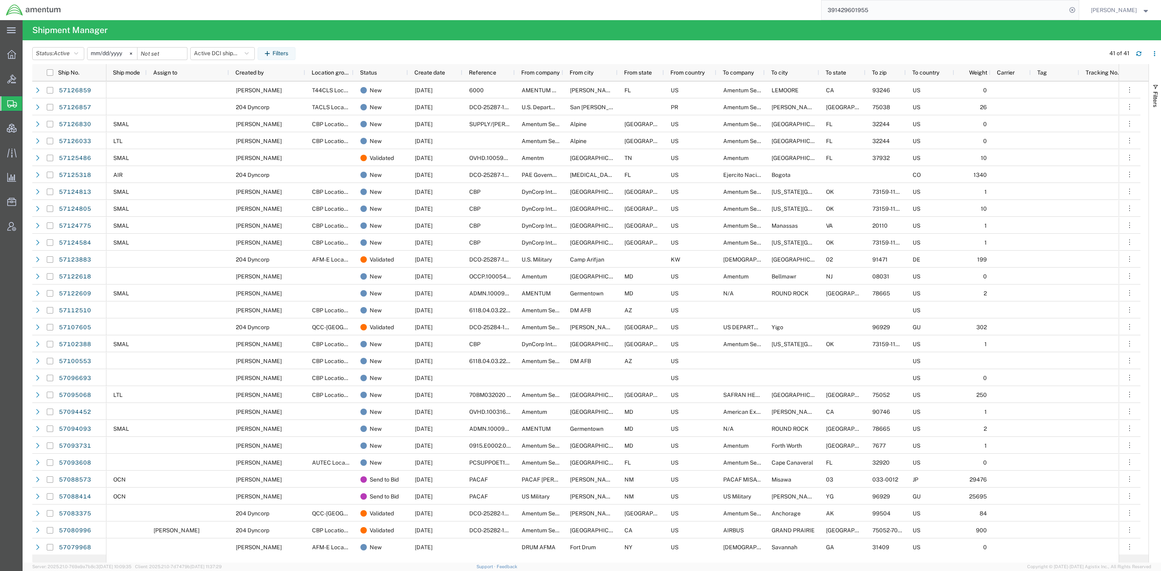
click at [228, 60] on header "Status: Active Active All Approved Booked Canceled Delivered Denied New On Hold…" at bounding box center [596, 53] width 1129 height 23
click at [235, 51] on button "Active DCI shipments" at bounding box center [222, 53] width 65 height 13
click at [243, 102] on span "Active DCI shipments" at bounding box center [245, 103] width 106 height 15
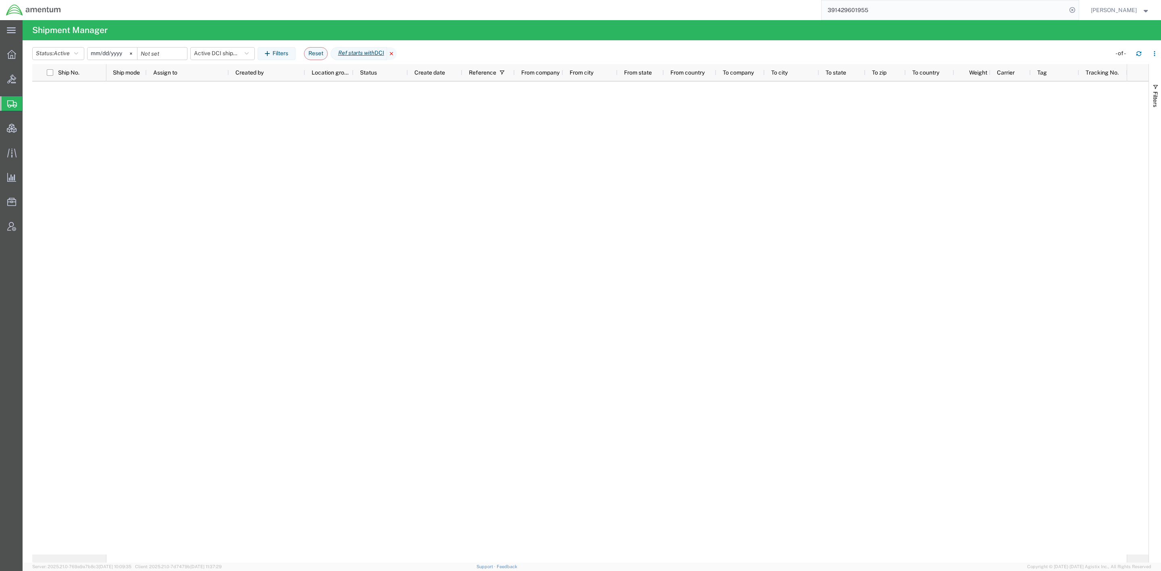
click at [397, 54] on icon at bounding box center [392, 53] width 10 height 13
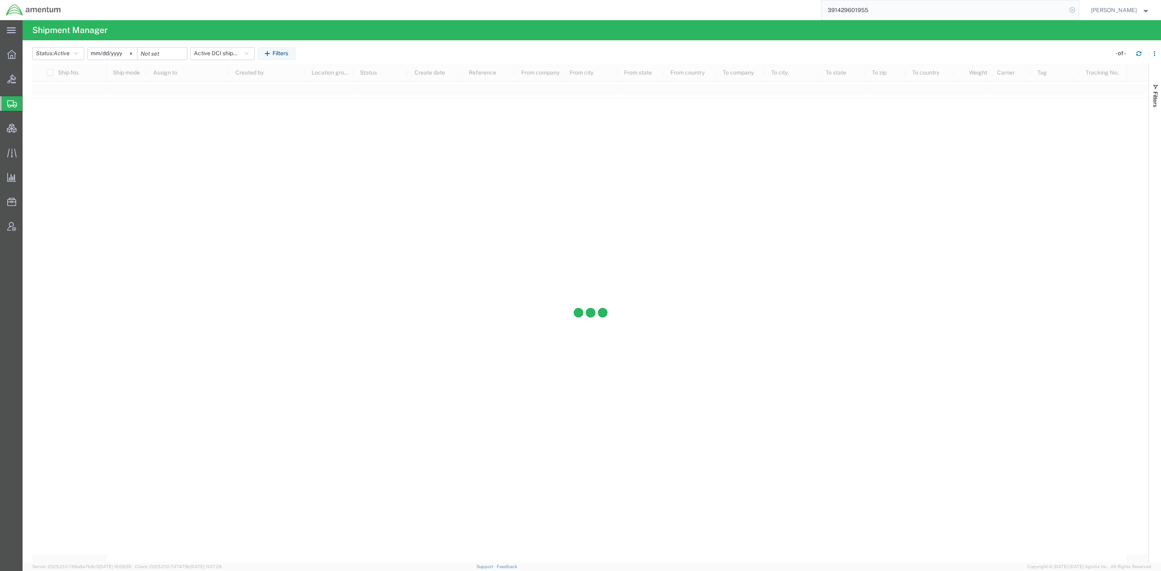
click at [1074, 14] on icon at bounding box center [1072, 9] width 11 height 11
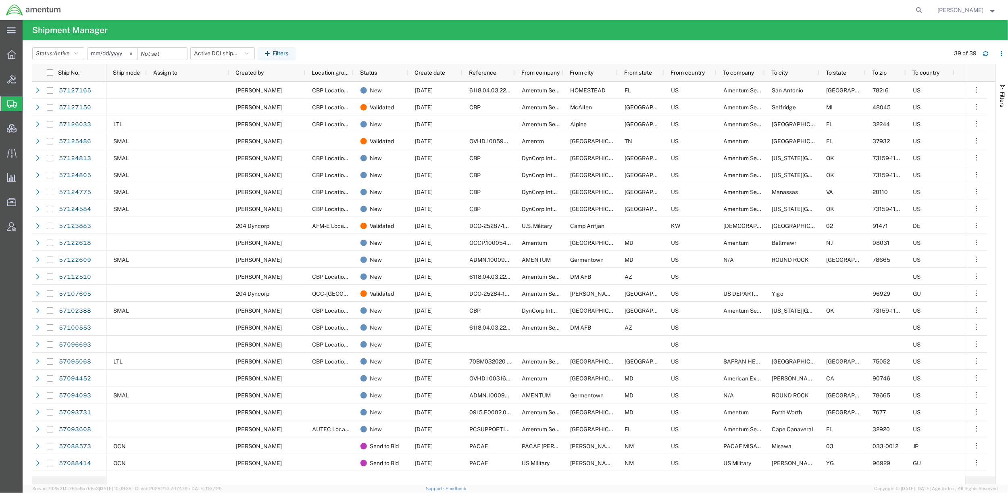
click at [29, 104] on span "Shipments" at bounding box center [25, 104] width 6 height 16
click at [5, 75] on div at bounding box center [11, 79] width 23 height 16
